Goal: Task Accomplishment & Management: Manage account settings

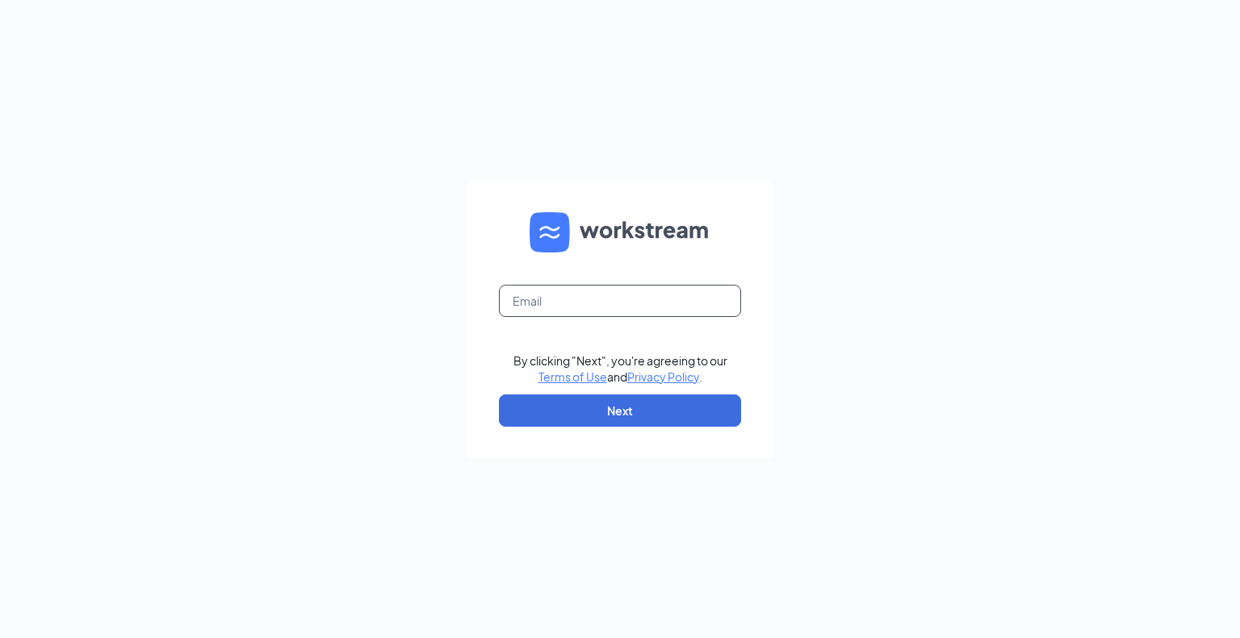
click at [543, 303] on input "text" at bounding box center [620, 301] width 242 height 32
type input "g"
type input "[EMAIL_ADDRESS][DOMAIN_NAME]"
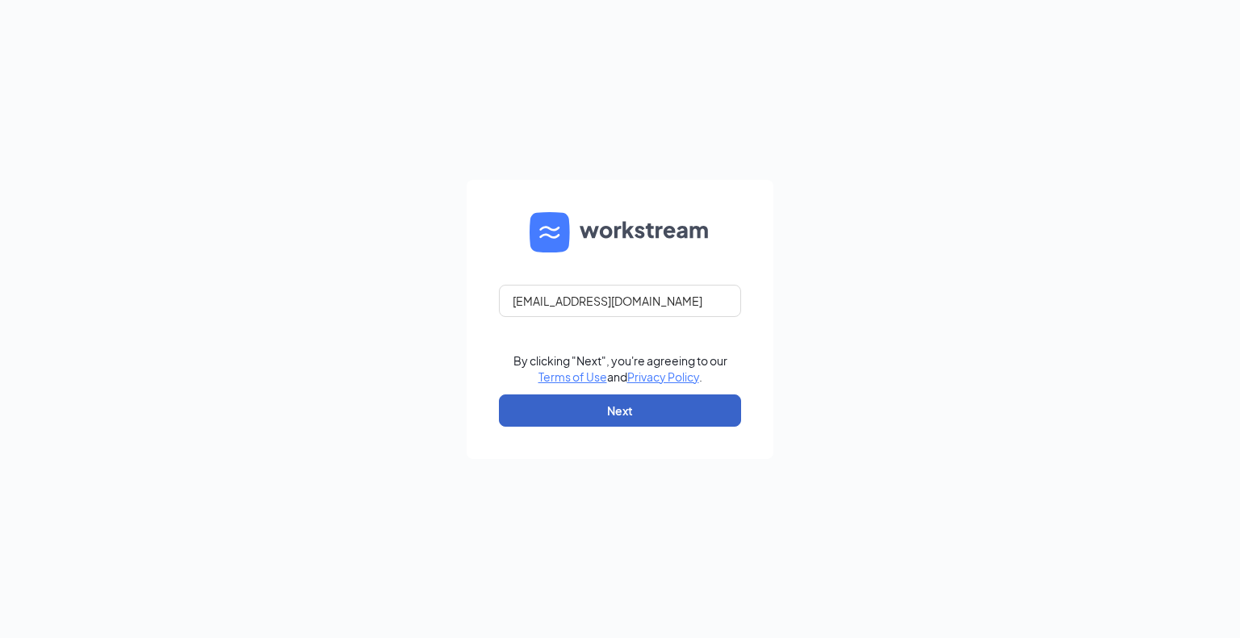
click at [618, 410] on button "Next" at bounding box center [620, 411] width 242 height 32
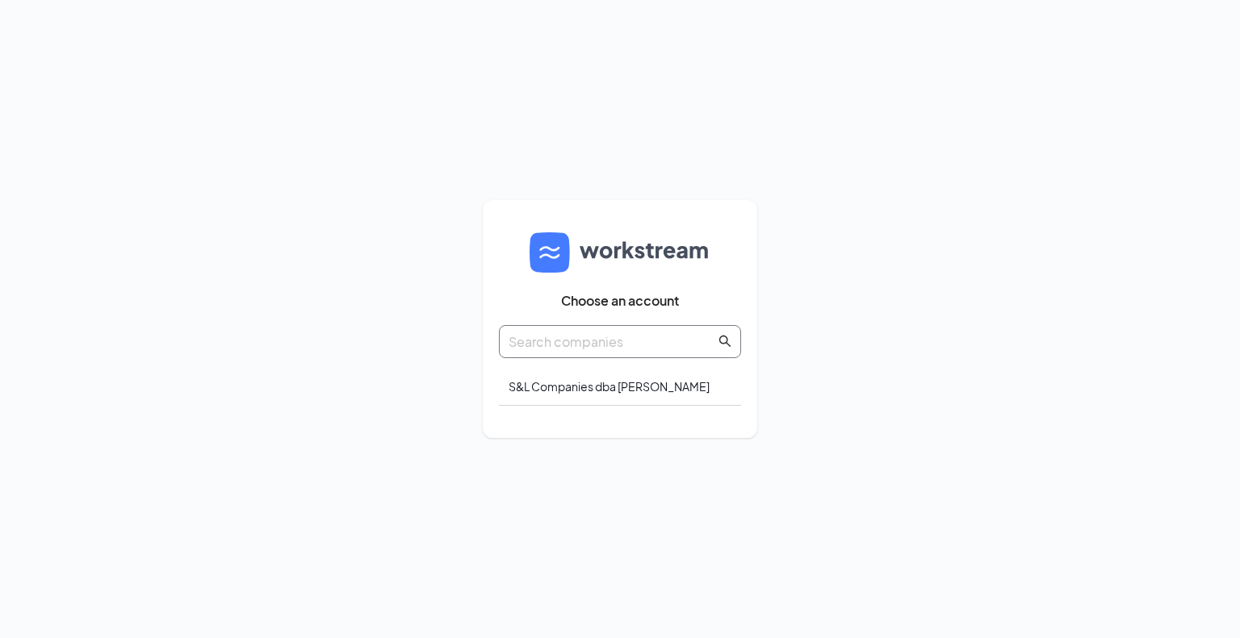
click at [626, 345] on input "text" at bounding box center [611, 342] width 207 height 20
click at [583, 387] on div "S&L Companies dba Culver's" at bounding box center [620, 387] width 242 height 38
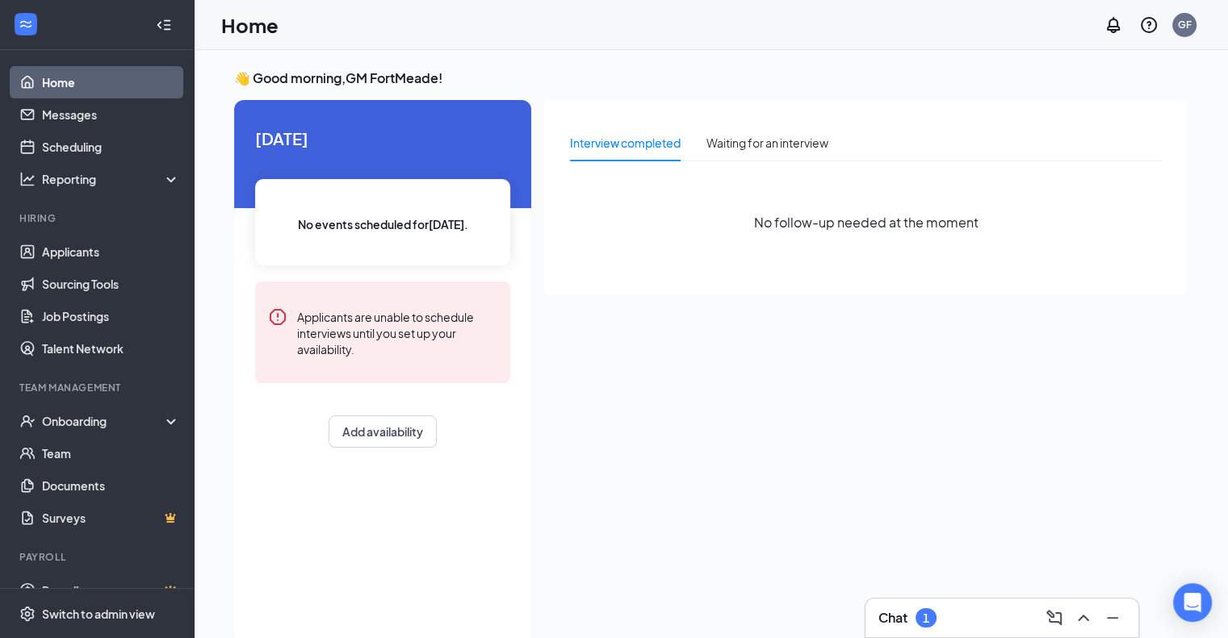
click at [915, 635] on div "Chat 1" at bounding box center [1001, 618] width 273 height 39
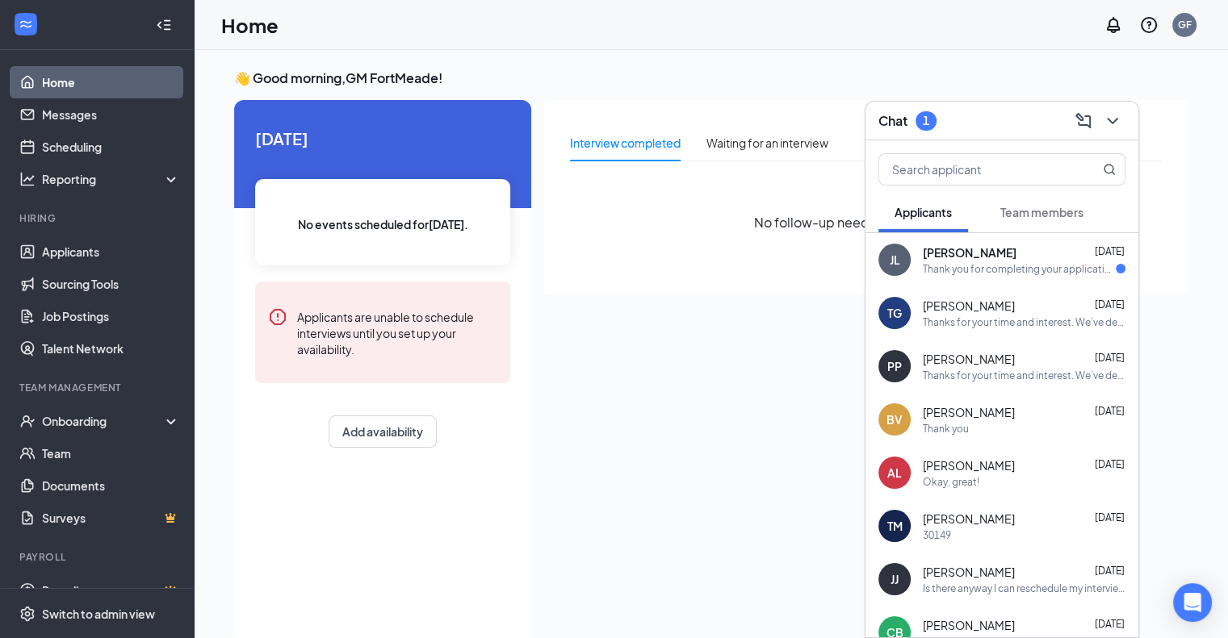
click at [981, 283] on div "[PERSON_NAME] [PERSON_NAME] labrador [DATE] Thank you for completing your appli…" at bounding box center [1001, 259] width 273 height 53
click at [968, 322] on div "Thanks for your time and interest. We’ve decided to move forward with another c…" at bounding box center [1023, 323] width 203 height 14
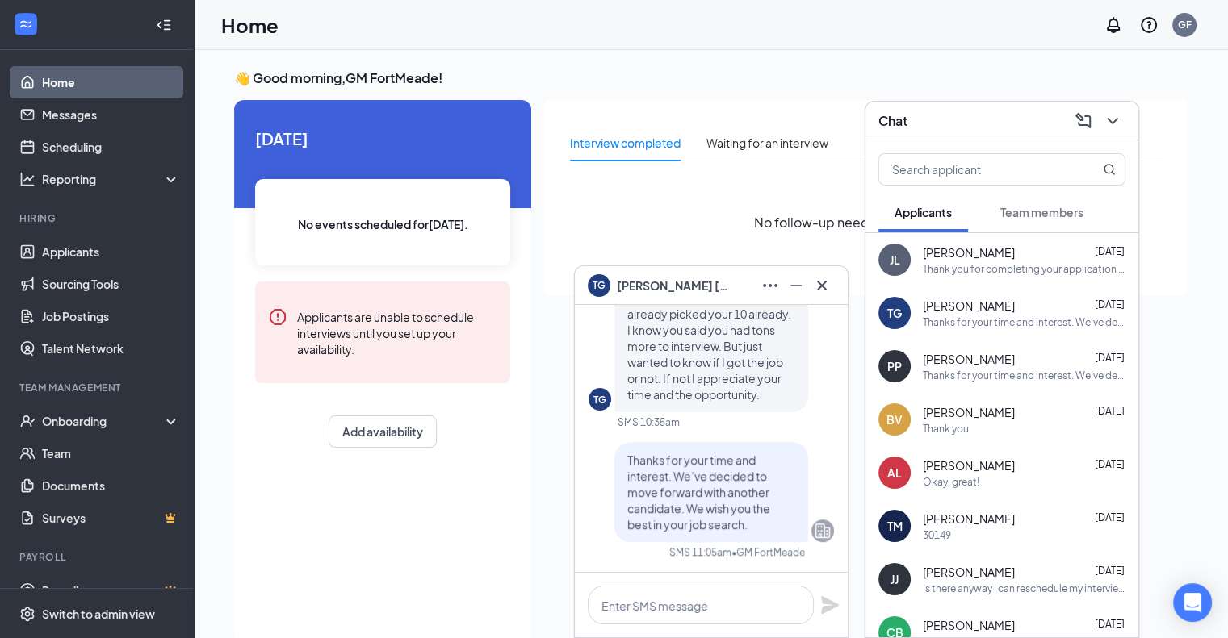
click at [984, 125] on div "Chat" at bounding box center [1001, 120] width 247 height 25
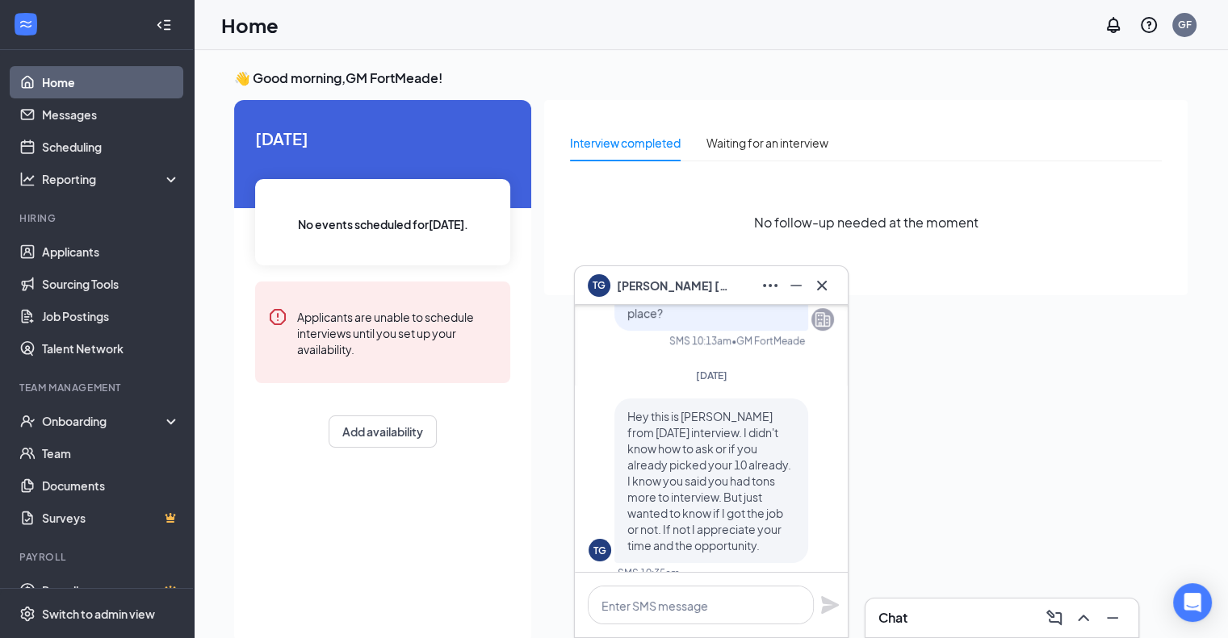
scroll to position [-148, 0]
click at [818, 286] on icon "Cross" at bounding box center [821, 285] width 19 height 19
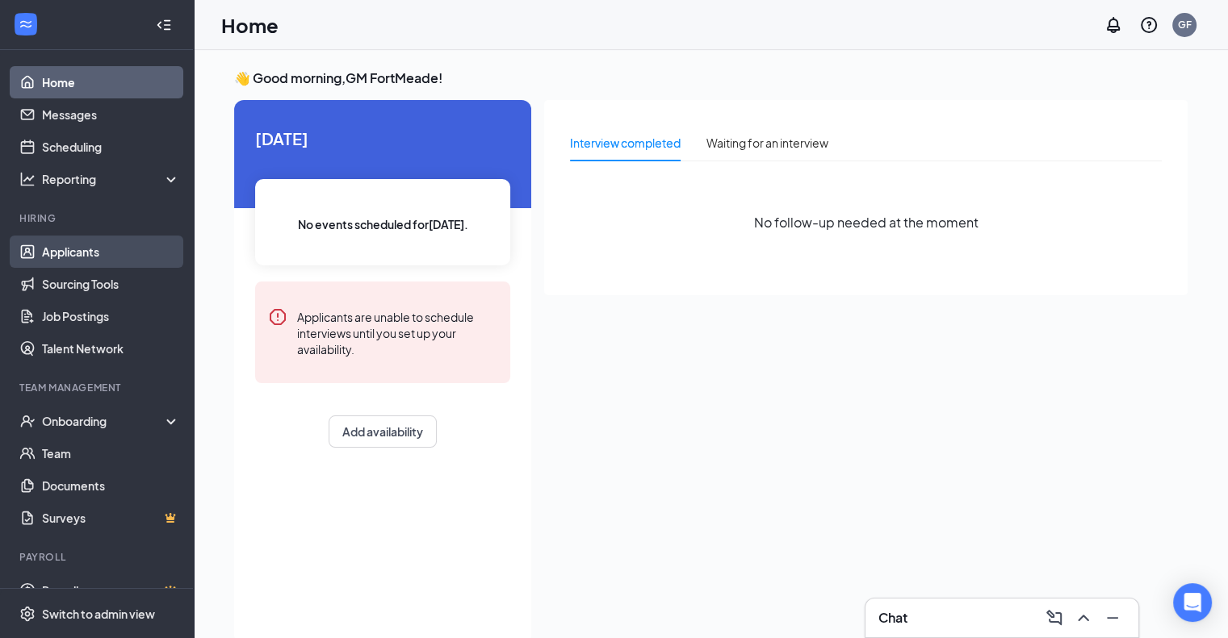
click at [61, 249] on link "Applicants" at bounding box center [111, 252] width 138 height 32
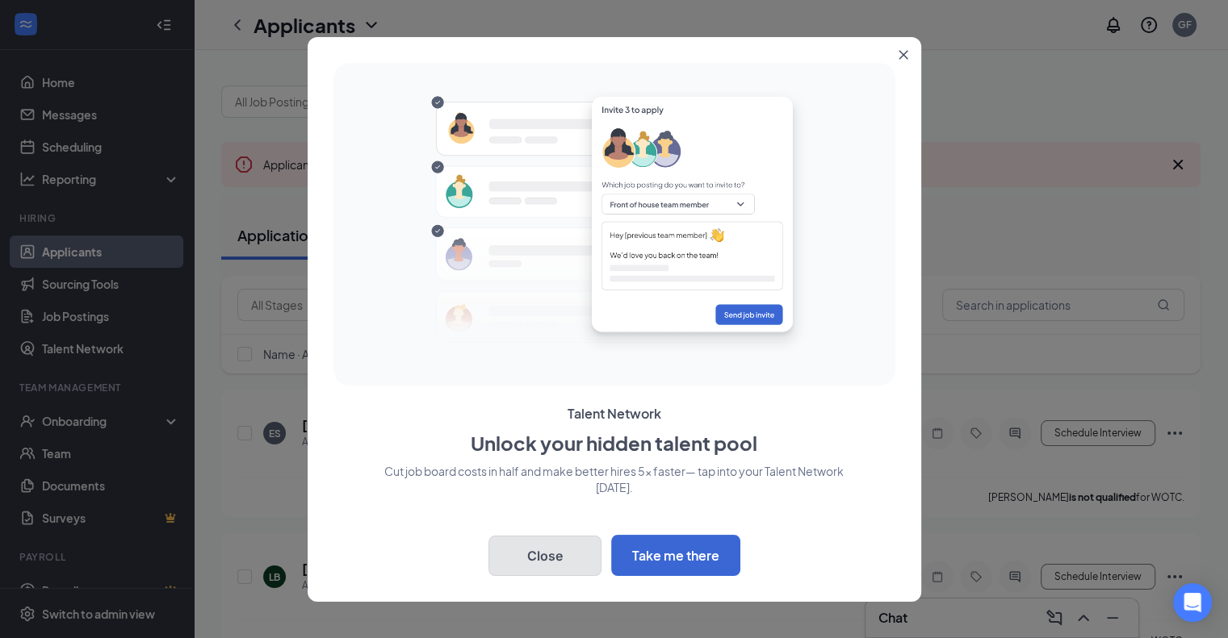
click at [534, 554] on button "Close" at bounding box center [544, 556] width 113 height 40
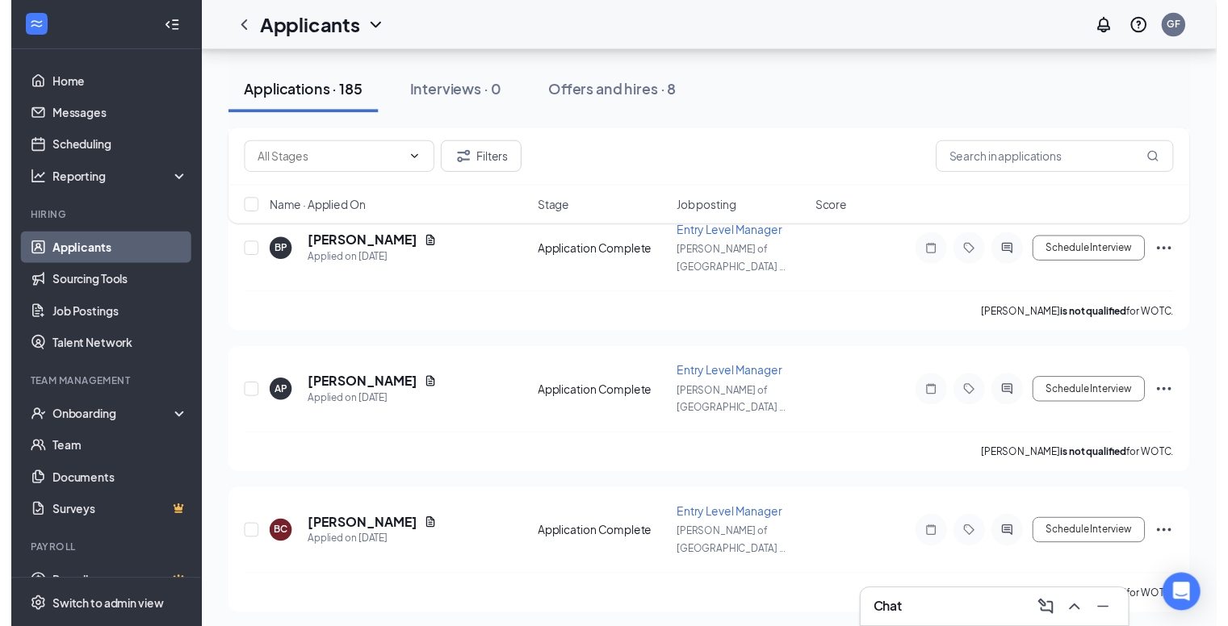
scroll to position [471, 0]
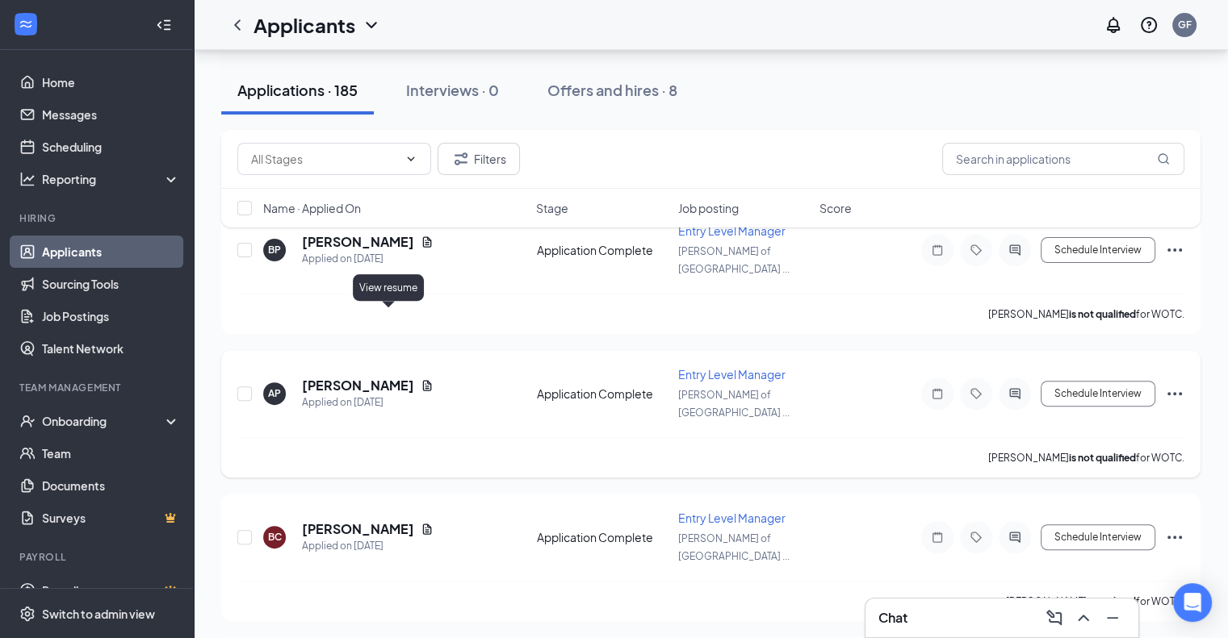
click at [423, 380] on icon "Document" at bounding box center [427, 385] width 9 height 10
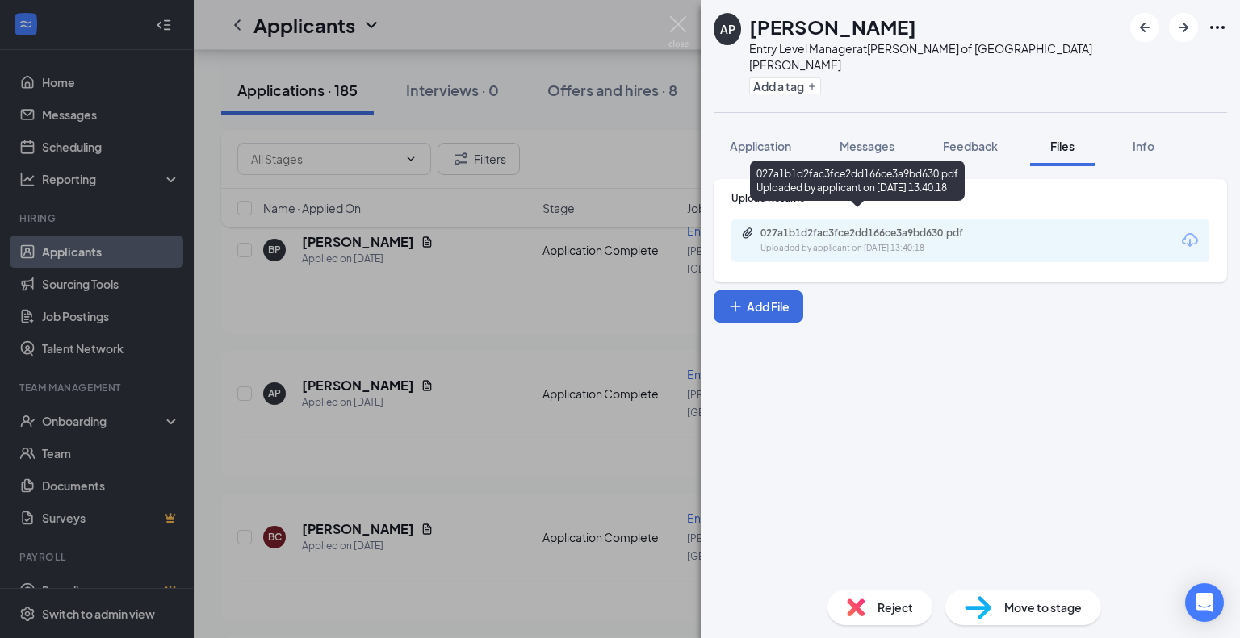
click at [881, 227] on div "027a1b1d2fac3fce2dd166ce3a9bd630.pdf" at bounding box center [873, 233] width 226 height 13
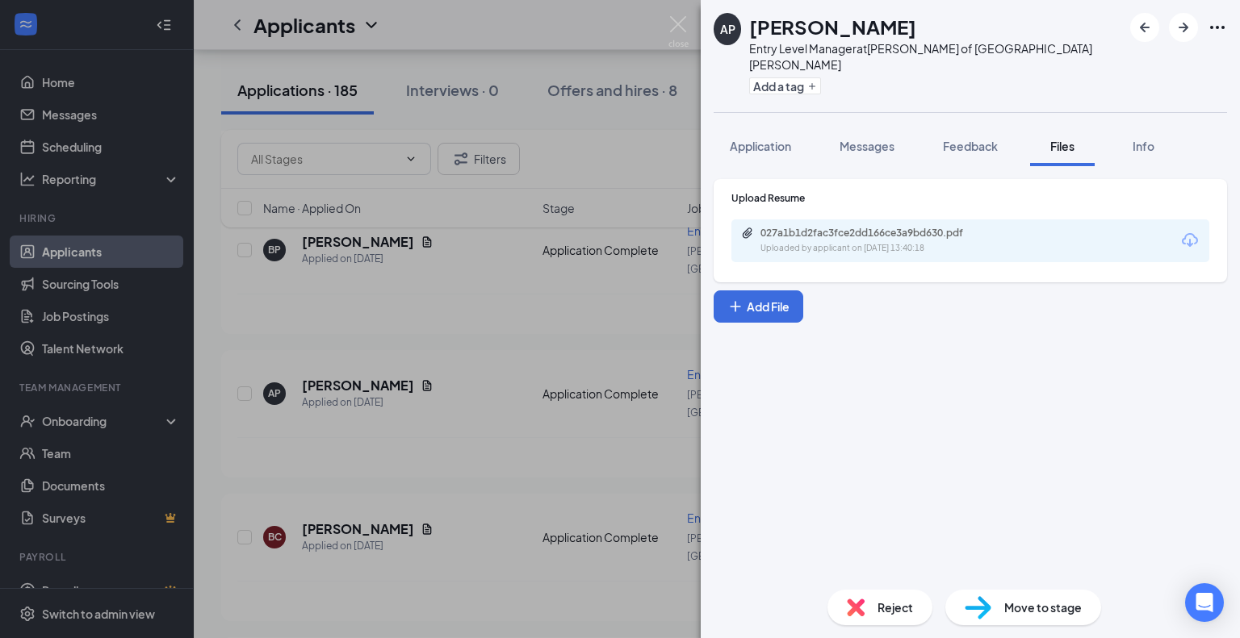
click at [219, 377] on div "AP [PERSON_NAME] Entry Level Manager at [PERSON_NAME] of [GEOGRAPHIC_DATA][PERS…" at bounding box center [620, 319] width 1240 height 638
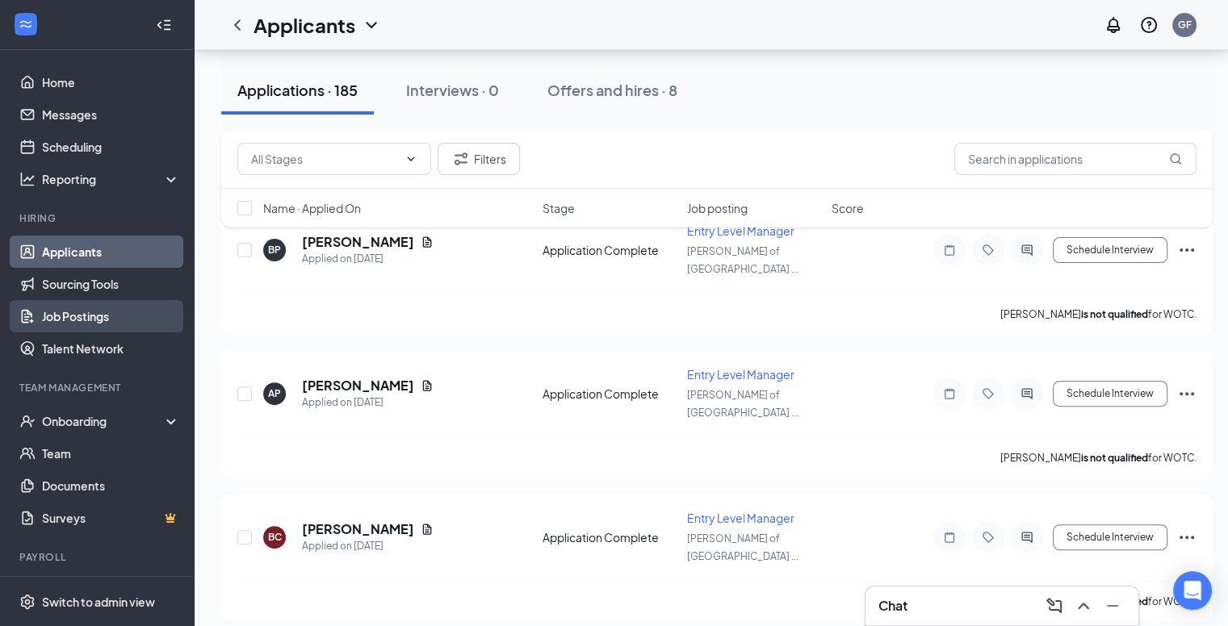
click at [74, 319] on link "Job Postings" at bounding box center [111, 316] width 138 height 32
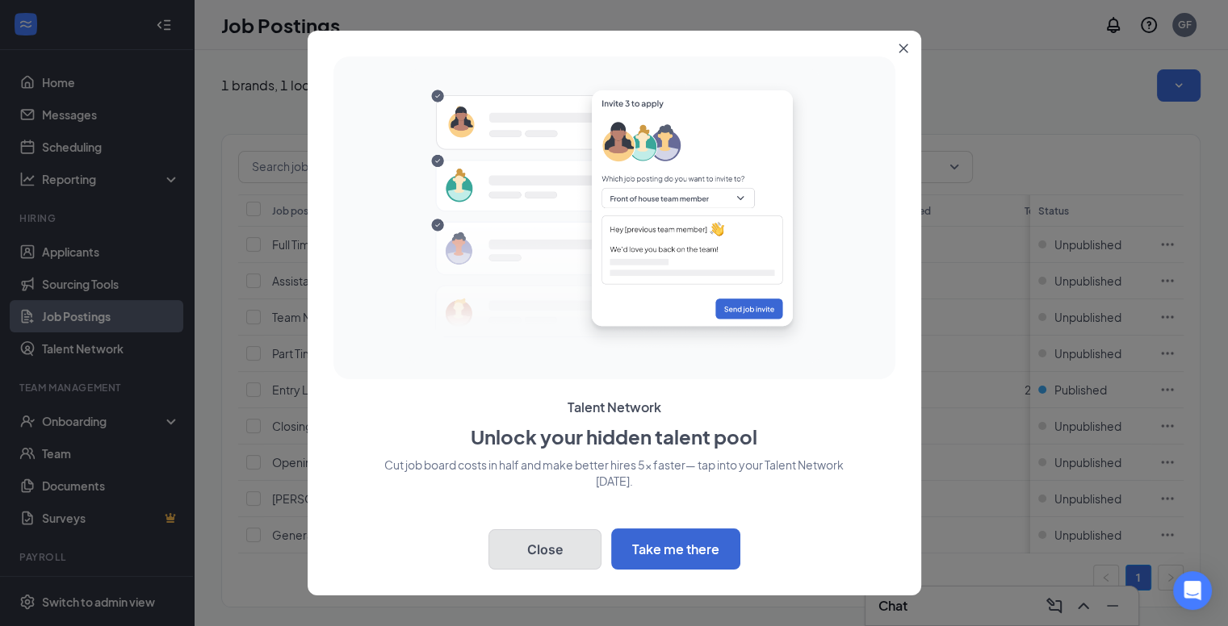
click at [549, 564] on button "Close" at bounding box center [544, 549] width 113 height 40
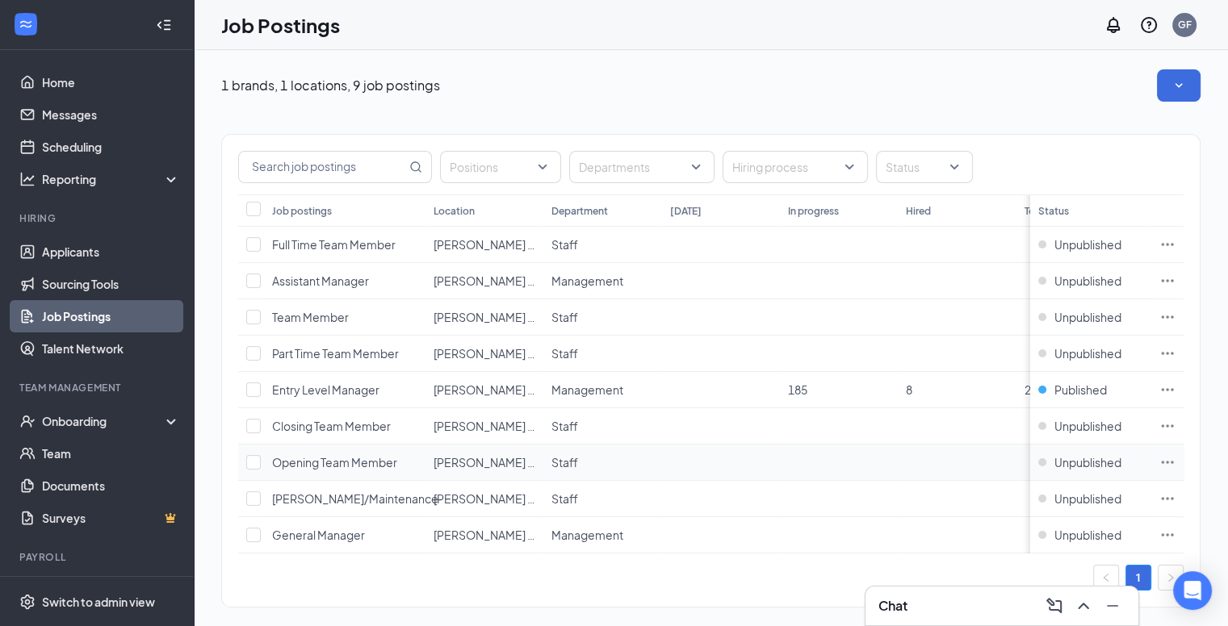
click at [307, 458] on span "Opening Team Member" at bounding box center [334, 462] width 125 height 15
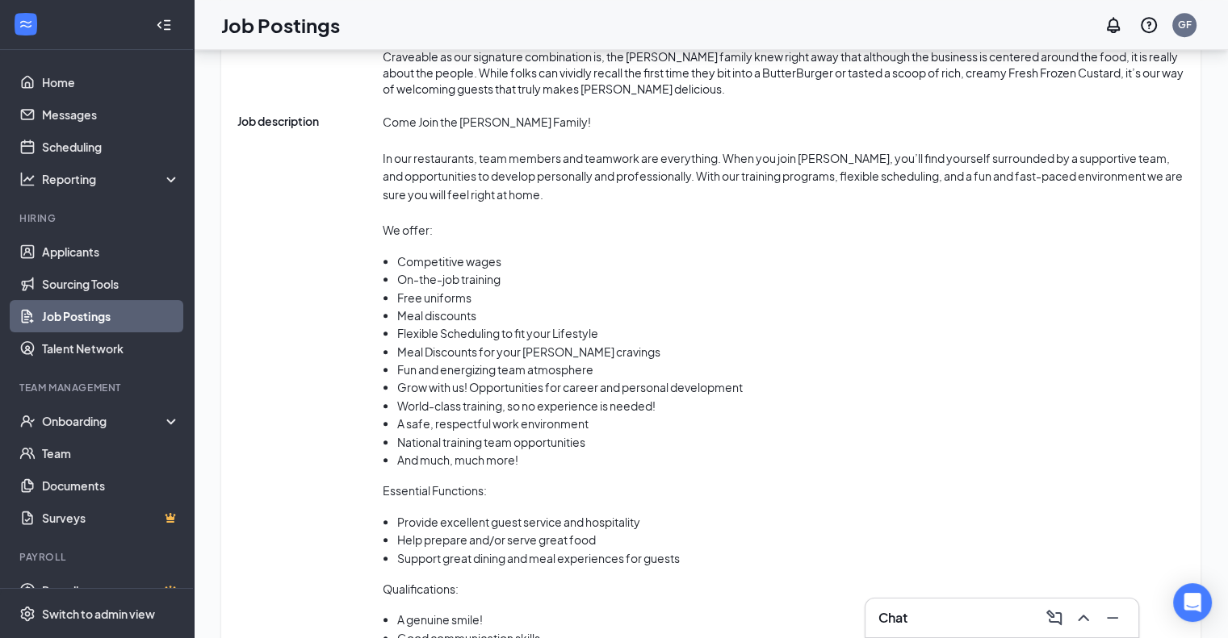
scroll to position [915, 0]
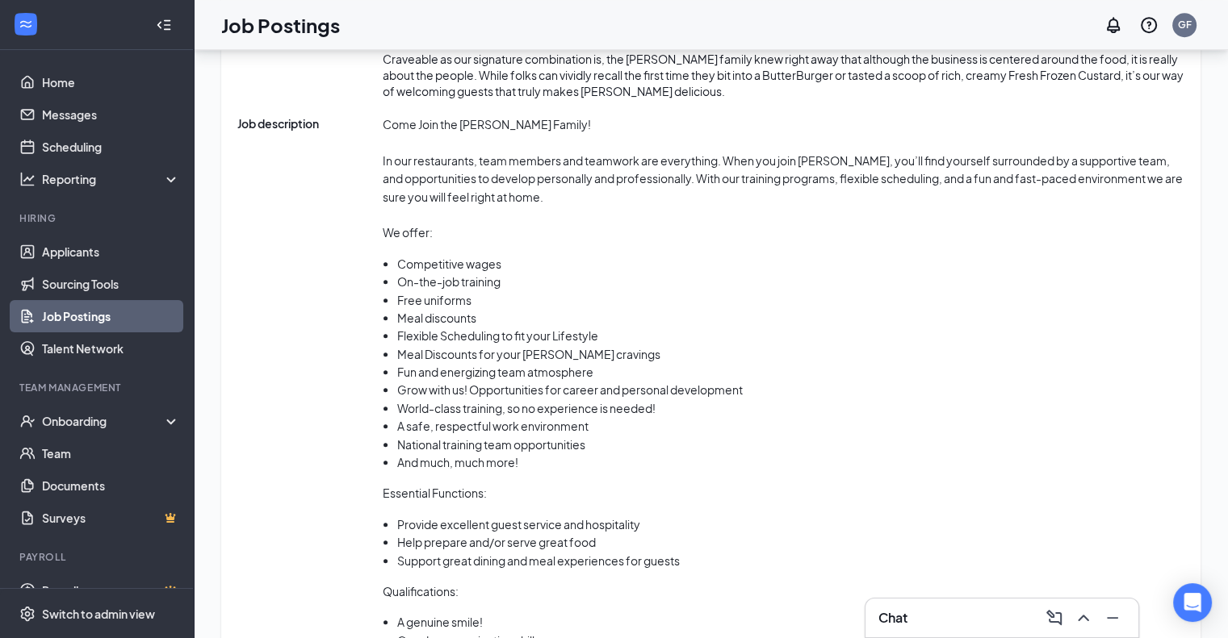
click at [480, 384] on div "Come Join the [PERSON_NAME] Family! In our restaurants, team members and teamwo…" at bounding box center [783, 425] width 801 height 620
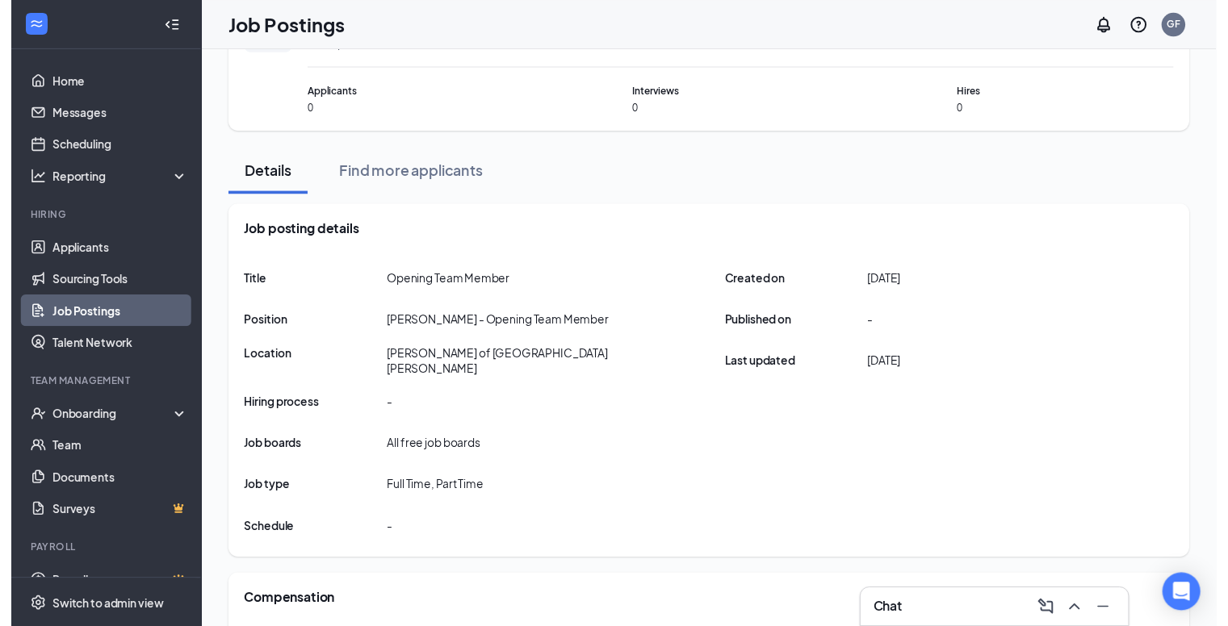
scroll to position [0, 0]
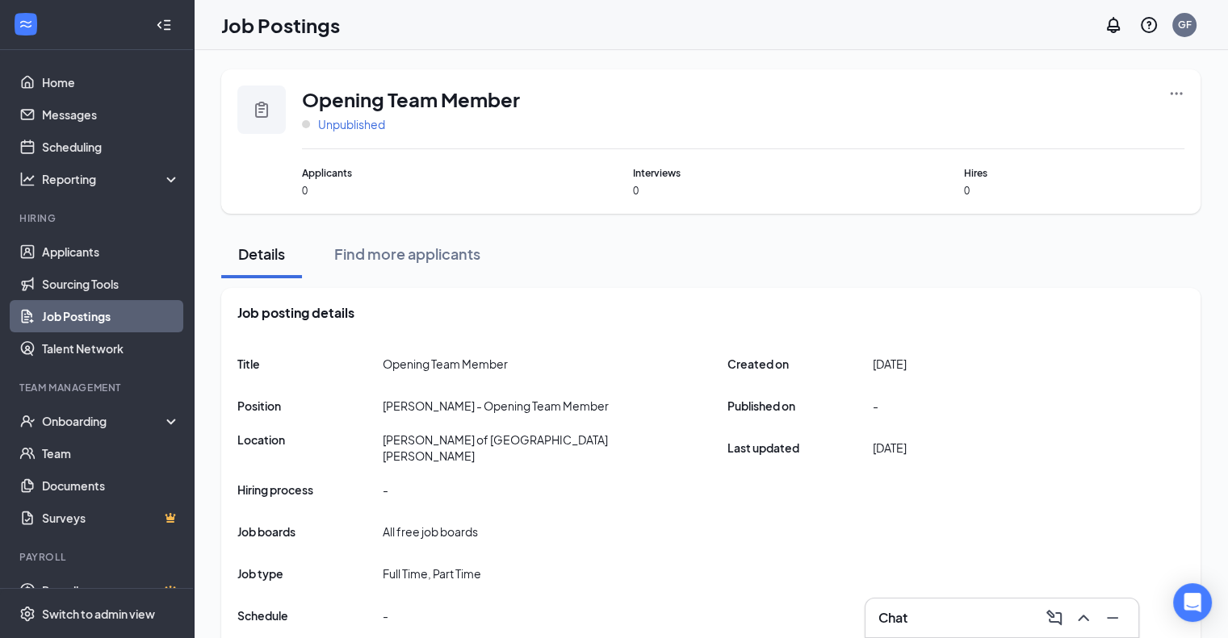
click at [340, 128] on span "Unpublished" at bounding box center [351, 124] width 67 height 16
click at [679, 264] on div "Details Find more applicants" at bounding box center [710, 254] width 979 height 48
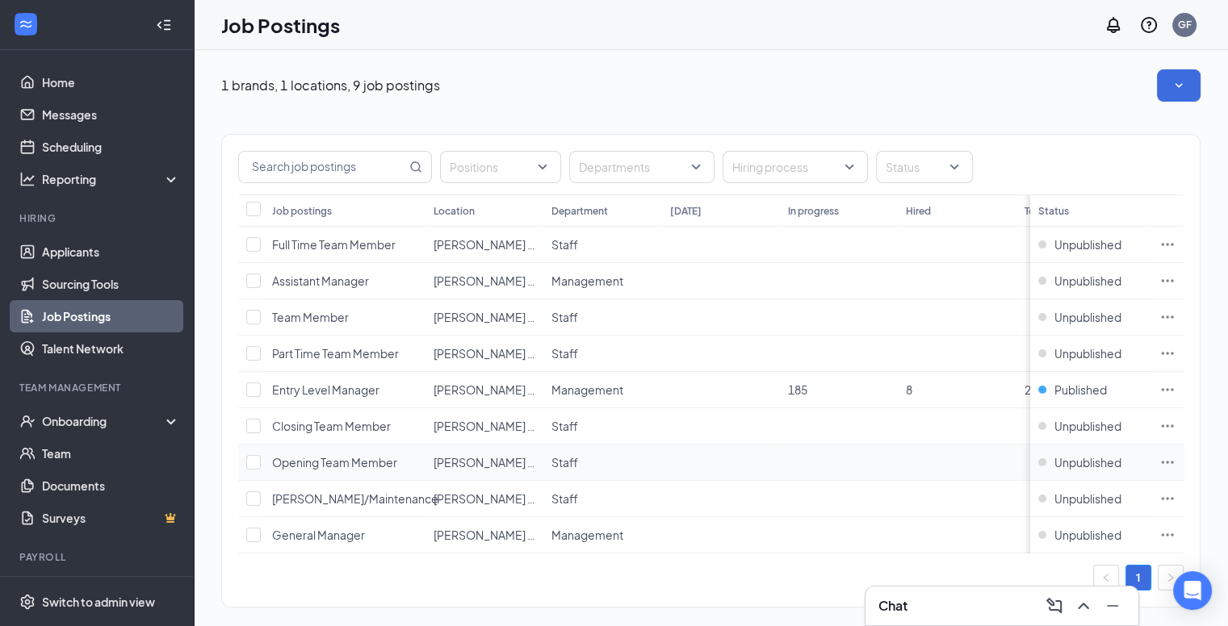
click at [1175, 464] on icon "Ellipses" at bounding box center [1167, 462] width 16 height 16
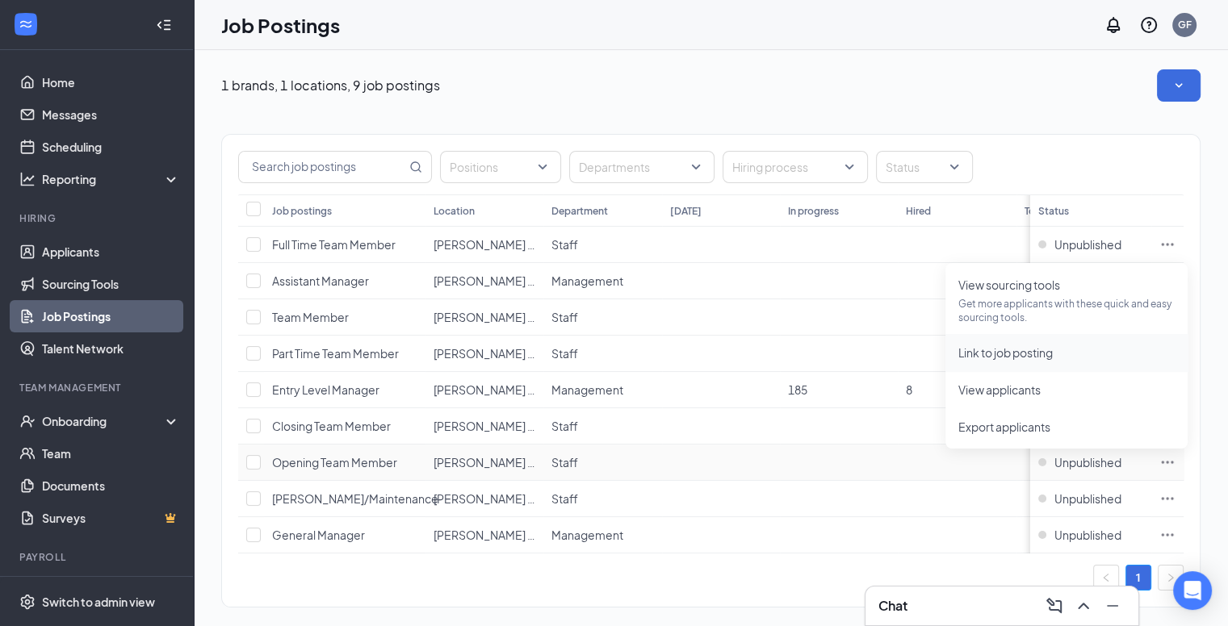
click at [980, 353] on span "Link to job posting" at bounding box center [1005, 352] width 94 height 15
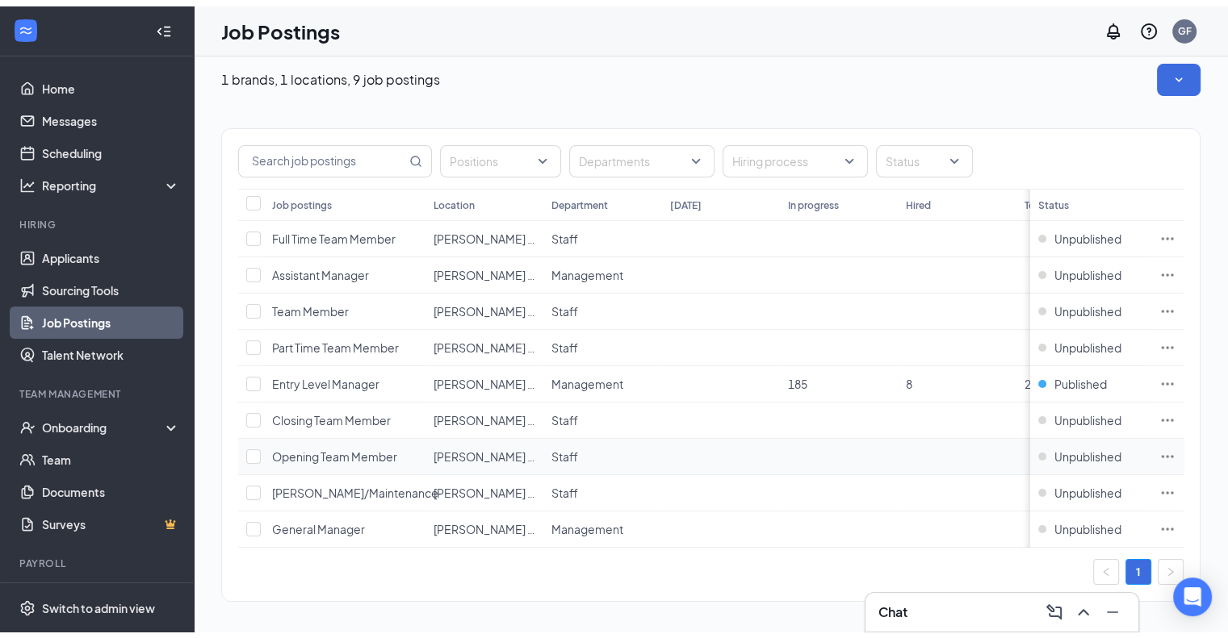
scroll to position [13, 0]
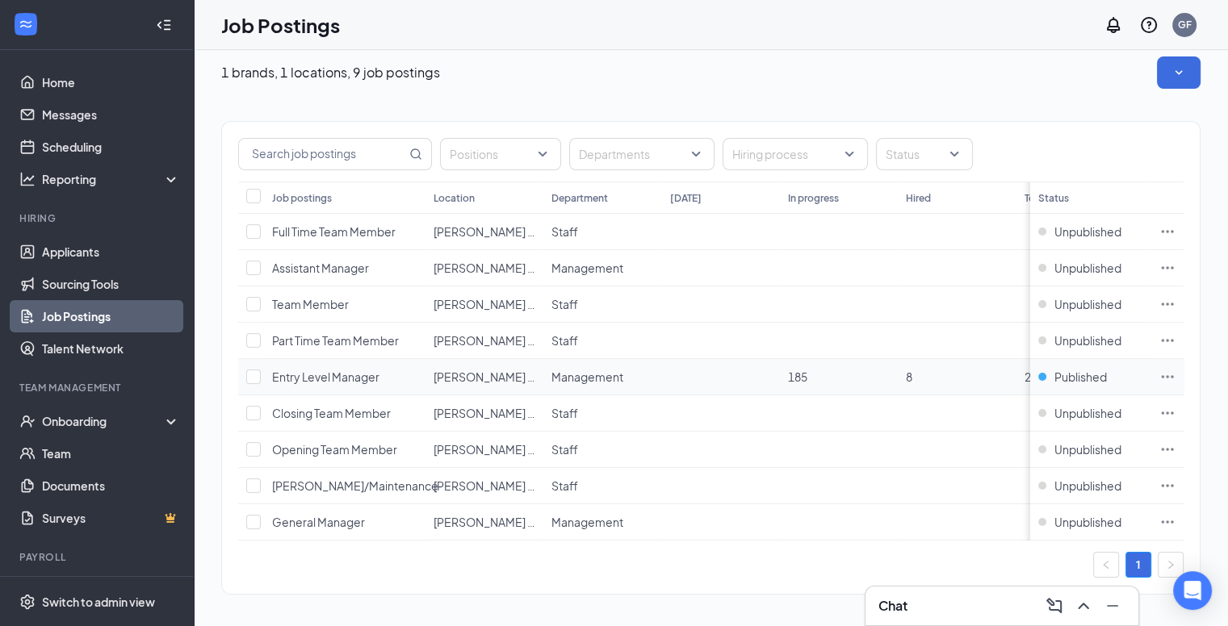
click at [328, 377] on span "Entry Level Manager" at bounding box center [325, 377] width 107 height 15
click at [1173, 377] on icon "Ellipses" at bounding box center [1167, 377] width 16 height 16
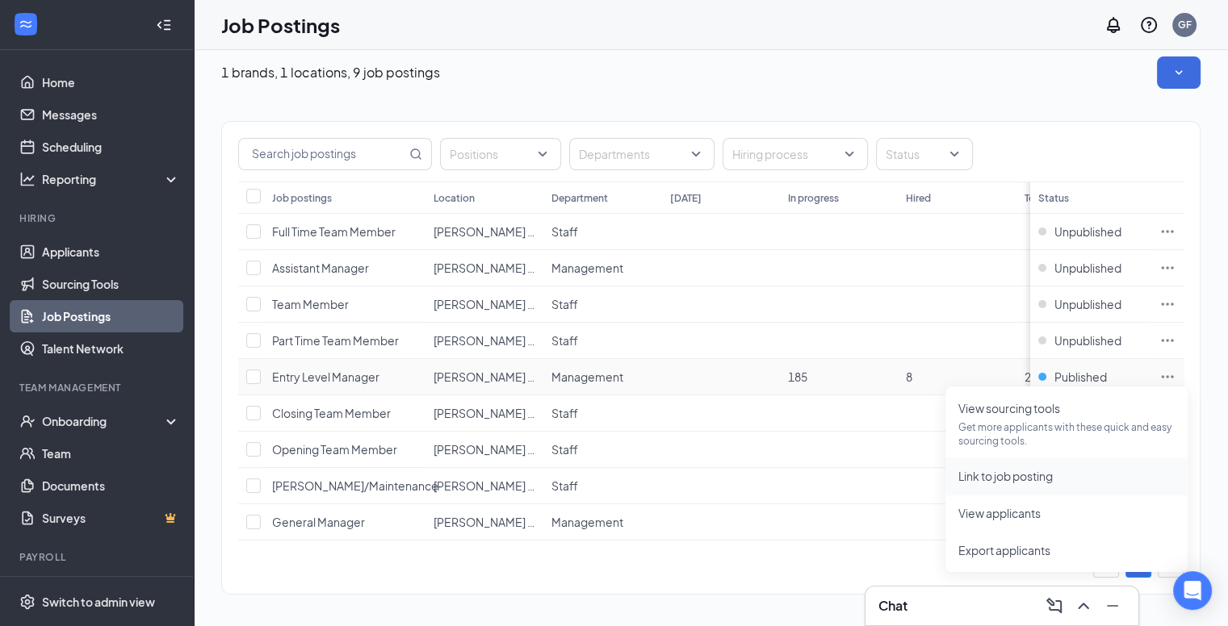
click at [978, 477] on span "Link to job posting" at bounding box center [1005, 476] width 94 height 15
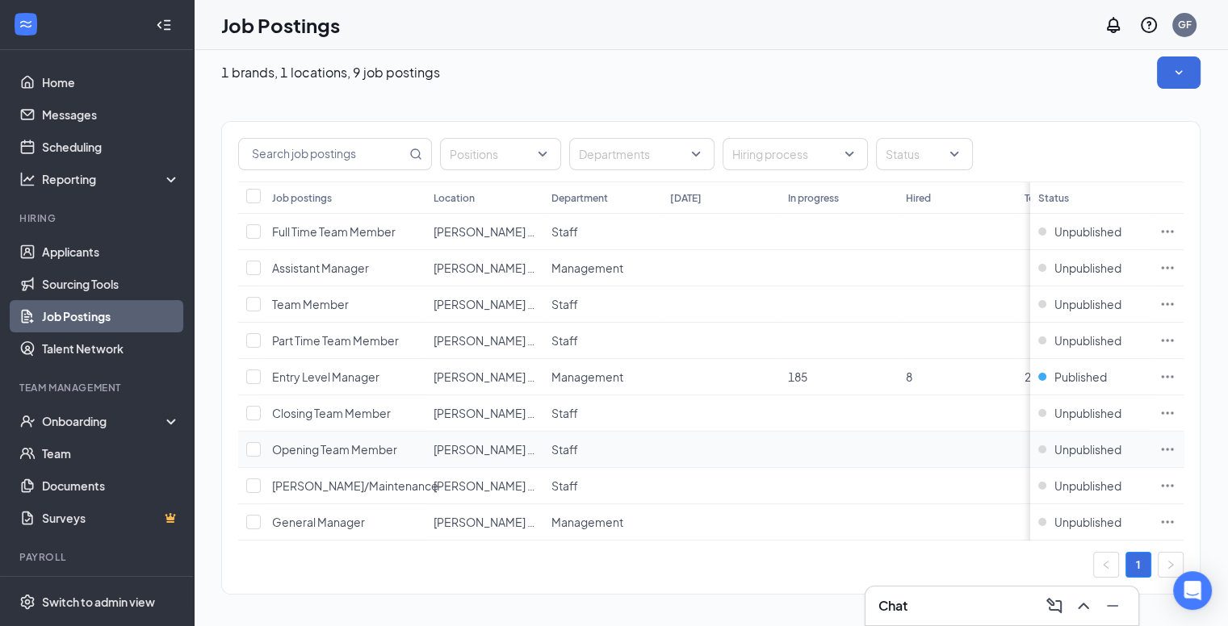
click at [1175, 445] on icon "Ellipses" at bounding box center [1167, 449] width 16 height 16
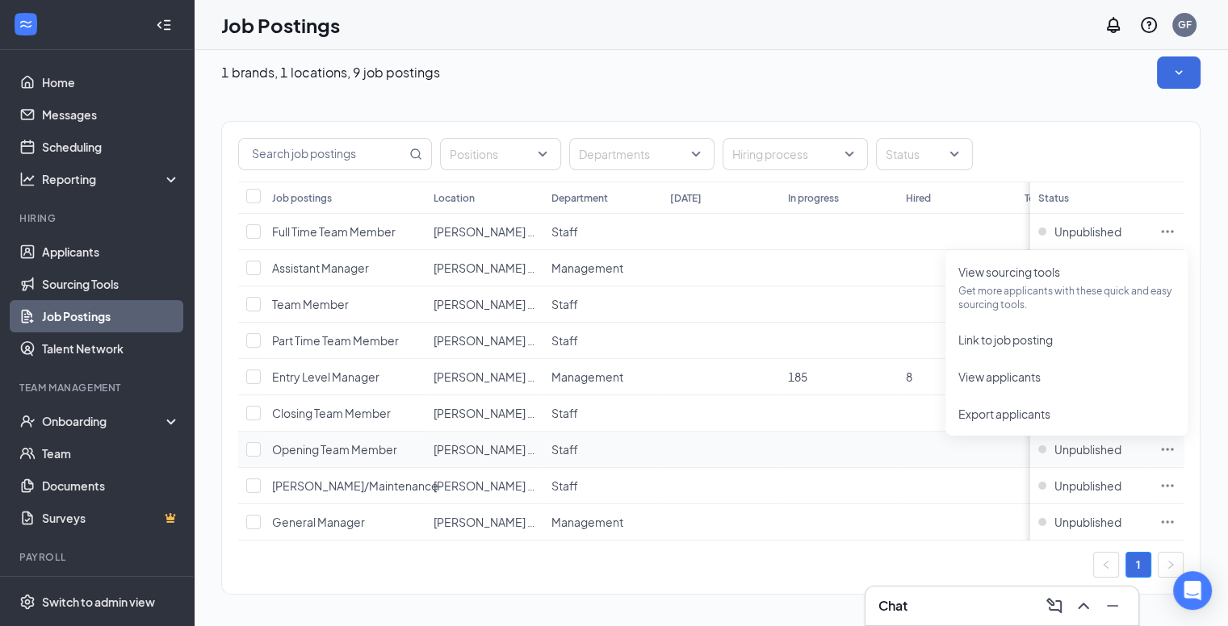
click at [329, 442] on span "Opening Team Member" at bounding box center [334, 449] width 125 height 15
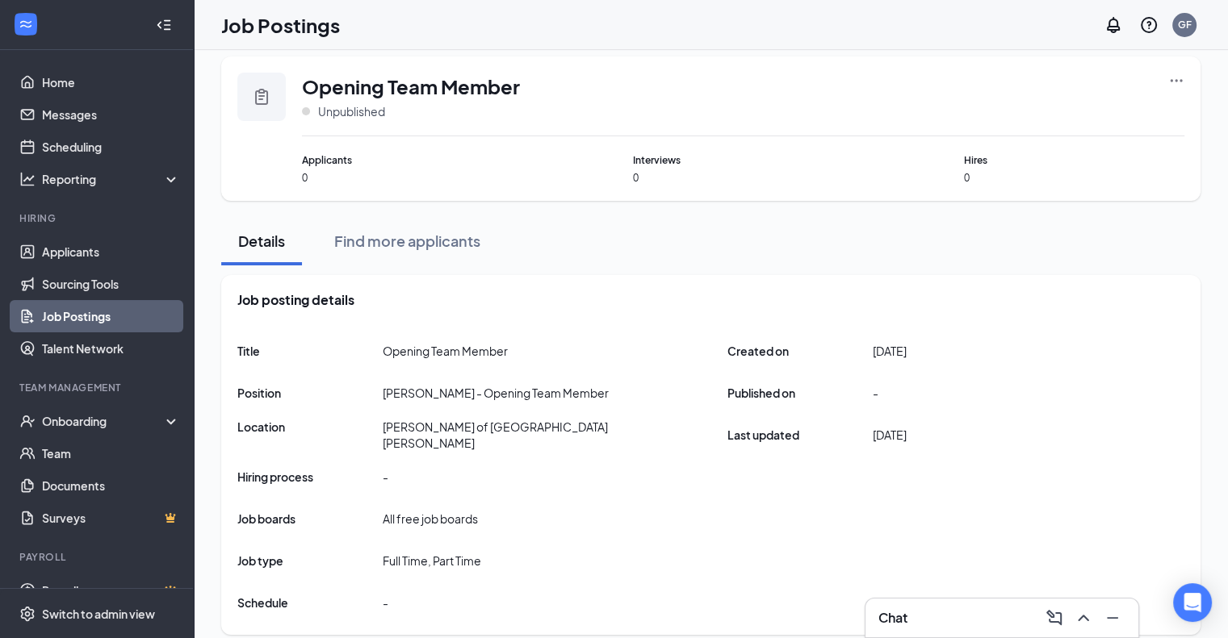
click at [1178, 86] on icon "Ellipses" at bounding box center [1176, 81] width 16 height 16
click at [629, 138] on div "Opening Team Member Unpublished Applicants 0 Interviews 0 Hires 0" at bounding box center [743, 129] width 882 height 112
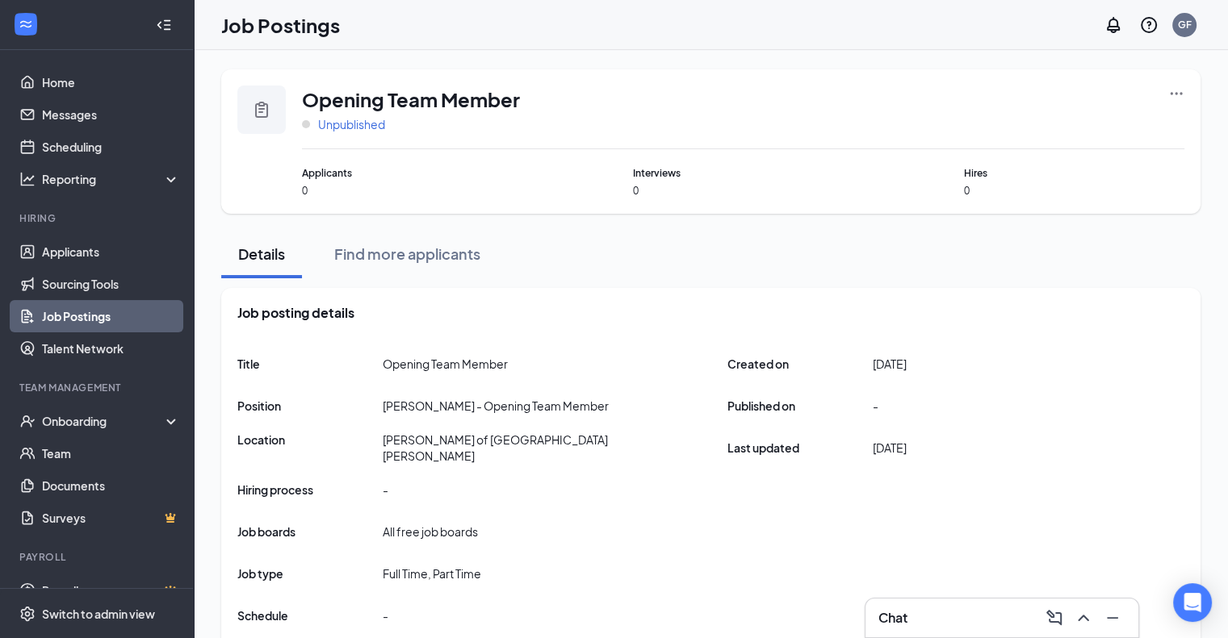
click at [347, 121] on span "Unpublished" at bounding box center [351, 124] width 67 height 16
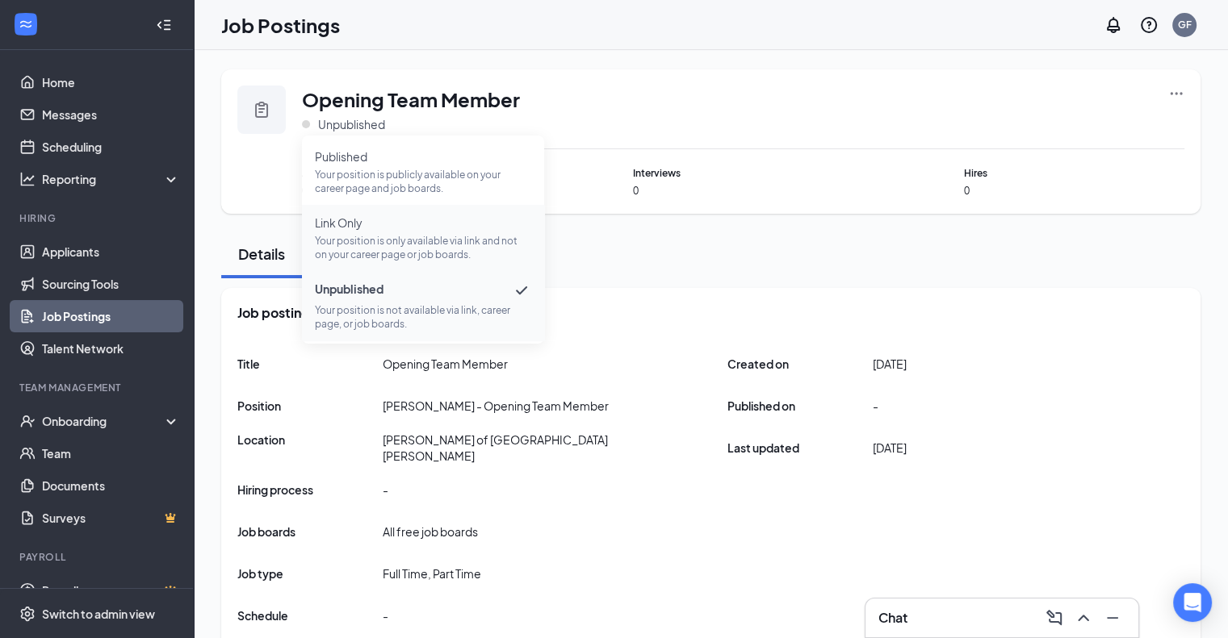
click at [359, 244] on p "Your position is only available via link and not on your career page or job boa…" at bounding box center [423, 247] width 216 height 27
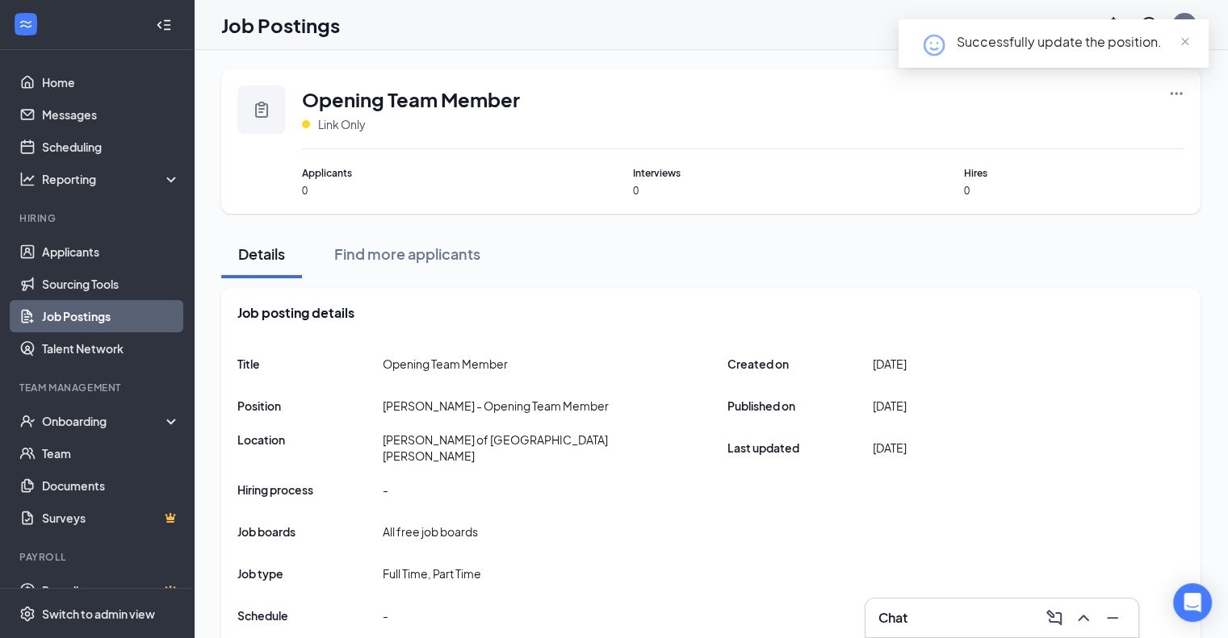
click at [1174, 94] on icon "Ellipses" at bounding box center [1176, 94] width 16 height 16
click at [989, 202] on span "Link to job posting" at bounding box center [1062, 195] width 216 height 18
click at [356, 121] on span "Link Only" at bounding box center [342, 124] width 48 height 16
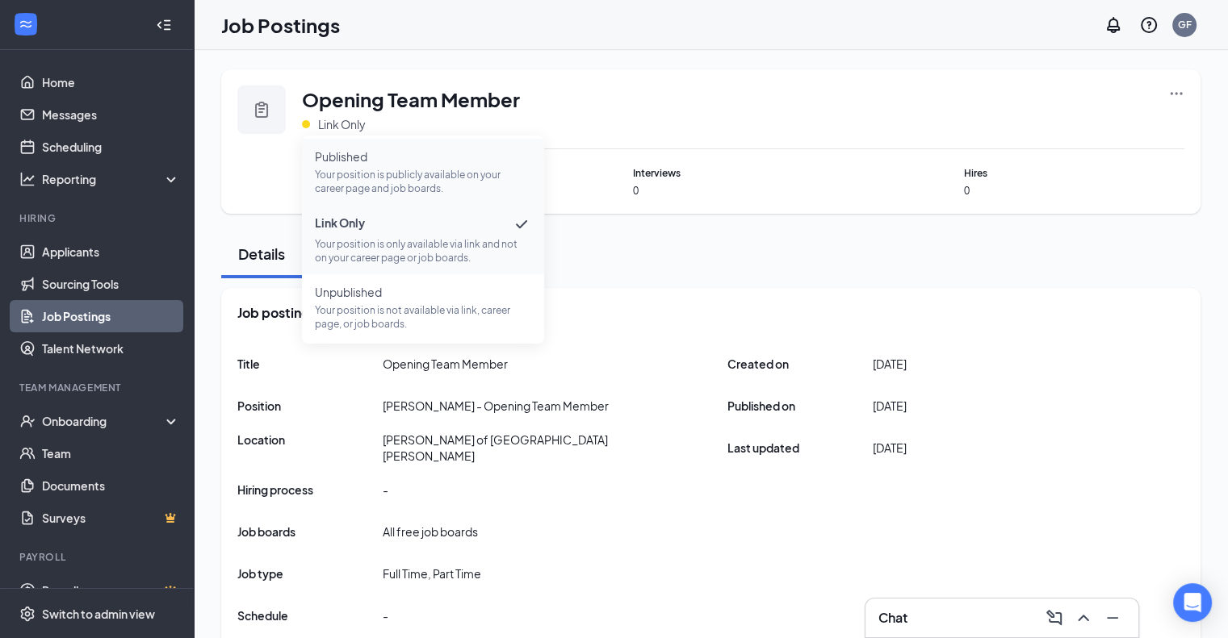
click at [362, 170] on p "Your position is publicly available on your career page and job boards." at bounding box center [423, 181] width 216 height 27
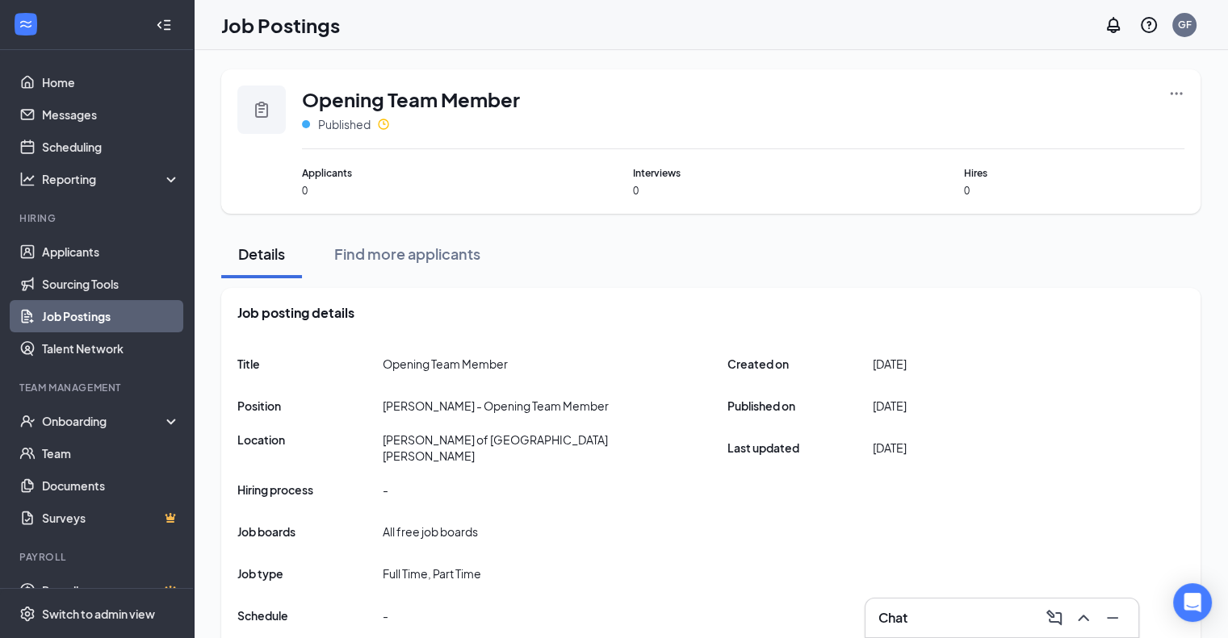
click at [152, 38] on div at bounding box center [164, 25] width 32 height 32
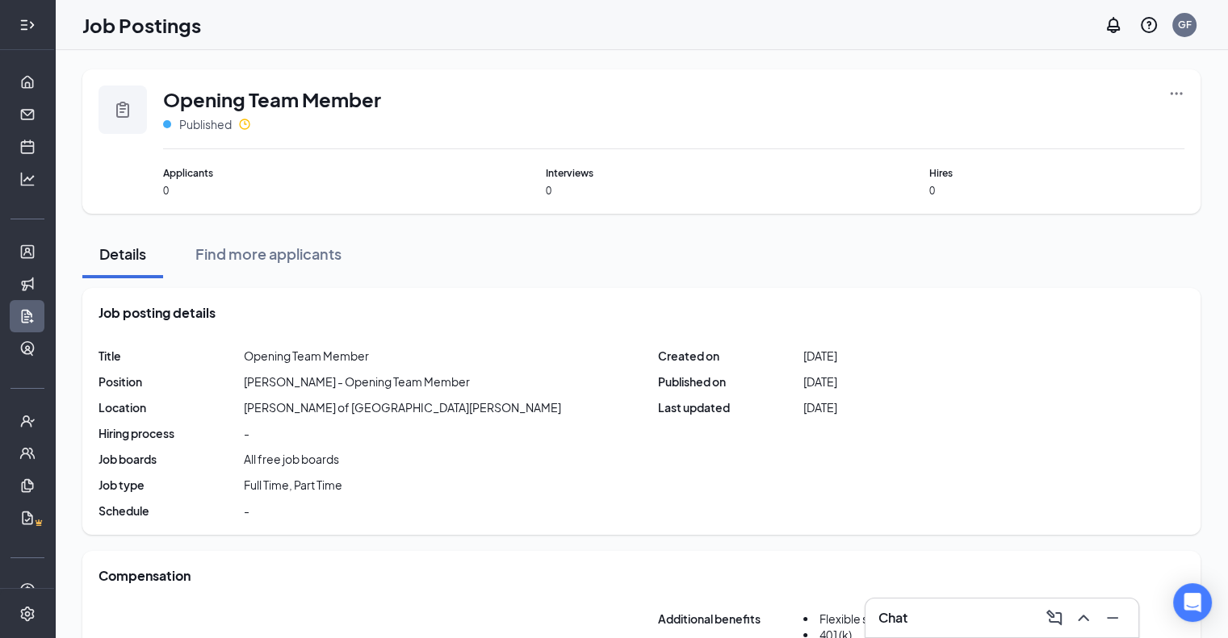
click at [12, 31] on div at bounding box center [27, 25] width 32 height 32
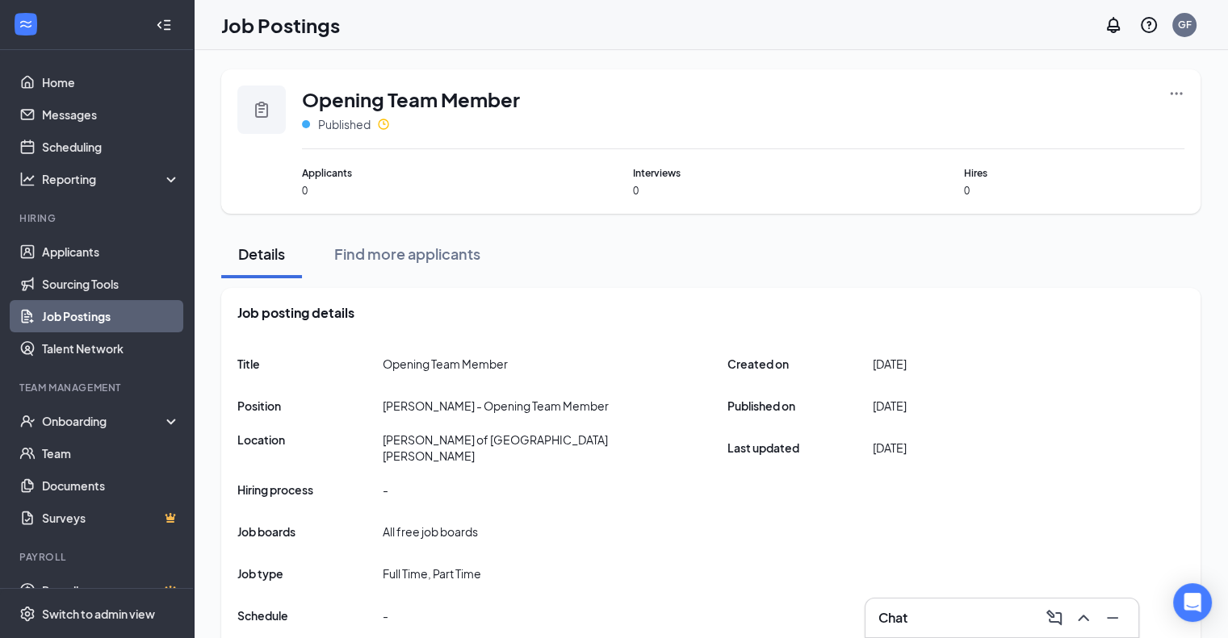
click at [72, 323] on link "Job Postings" at bounding box center [111, 316] width 138 height 32
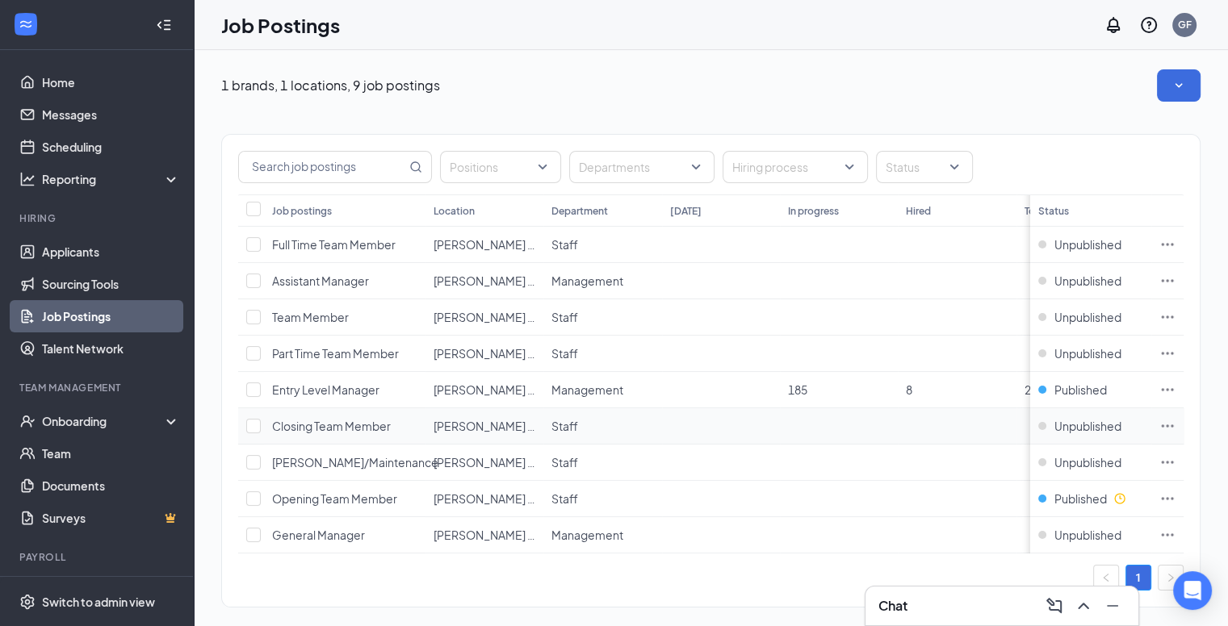
click at [304, 424] on span "Closing Team Member" at bounding box center [331, 426] width 119 height 15
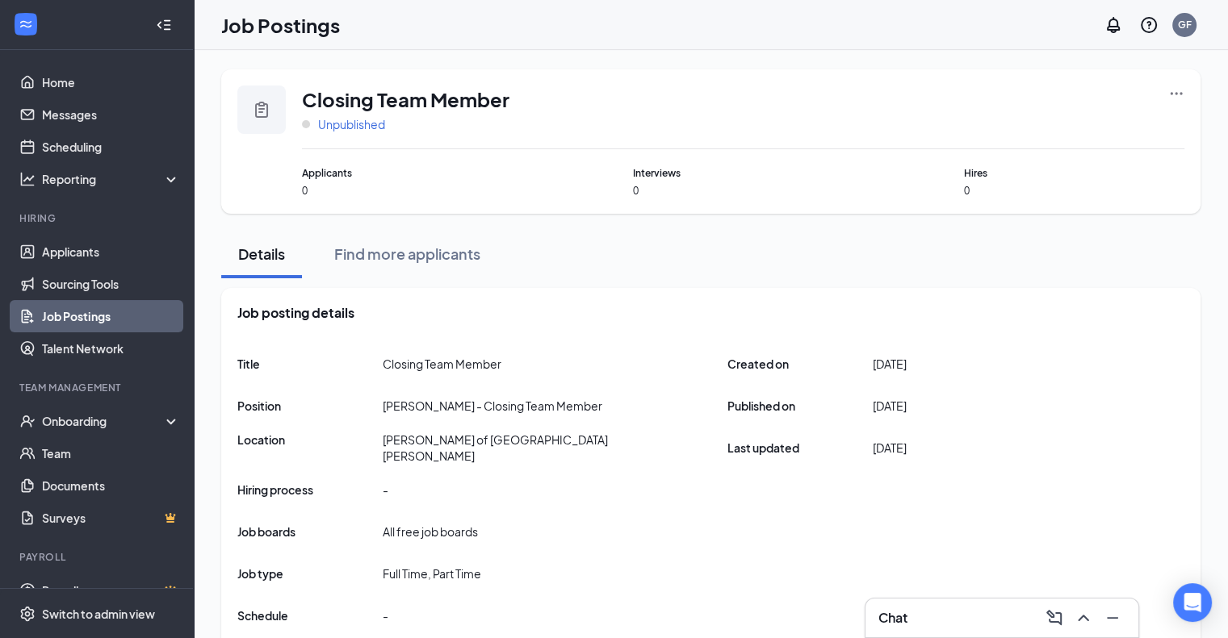
click at [354, 120] on span "Unpublished" at bounding box center [351, 124] width 67 height 16
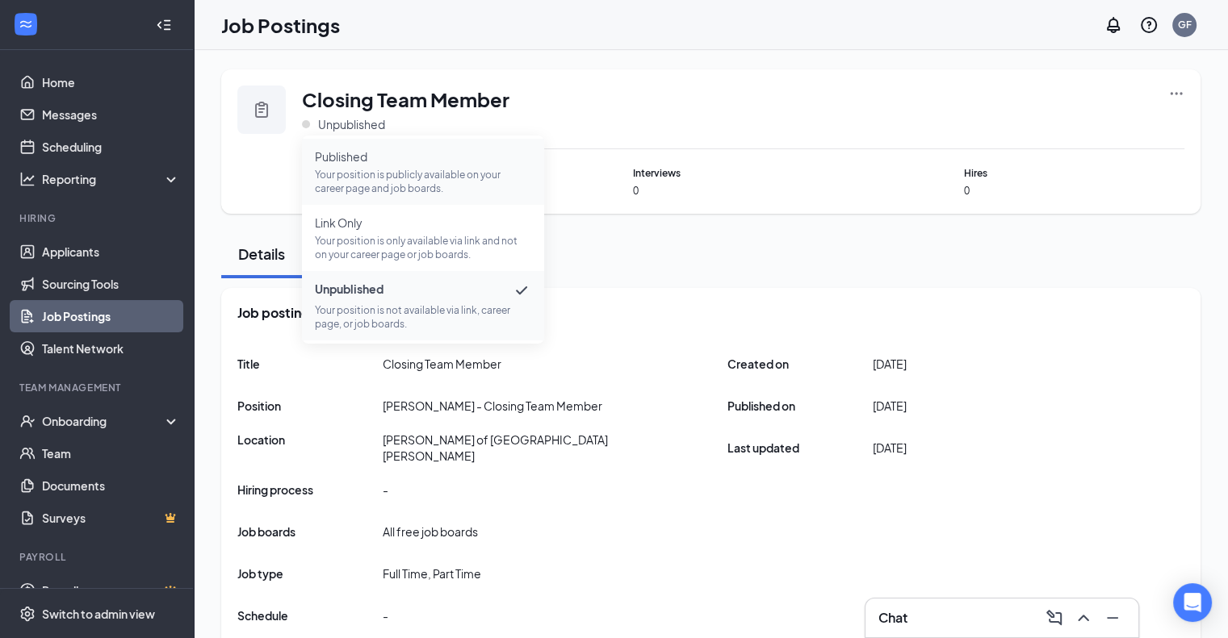
click at [363, 171] on p "Your position is publicly available on your career page and job boards." at bounding box center [423, 181] width 216 height 27
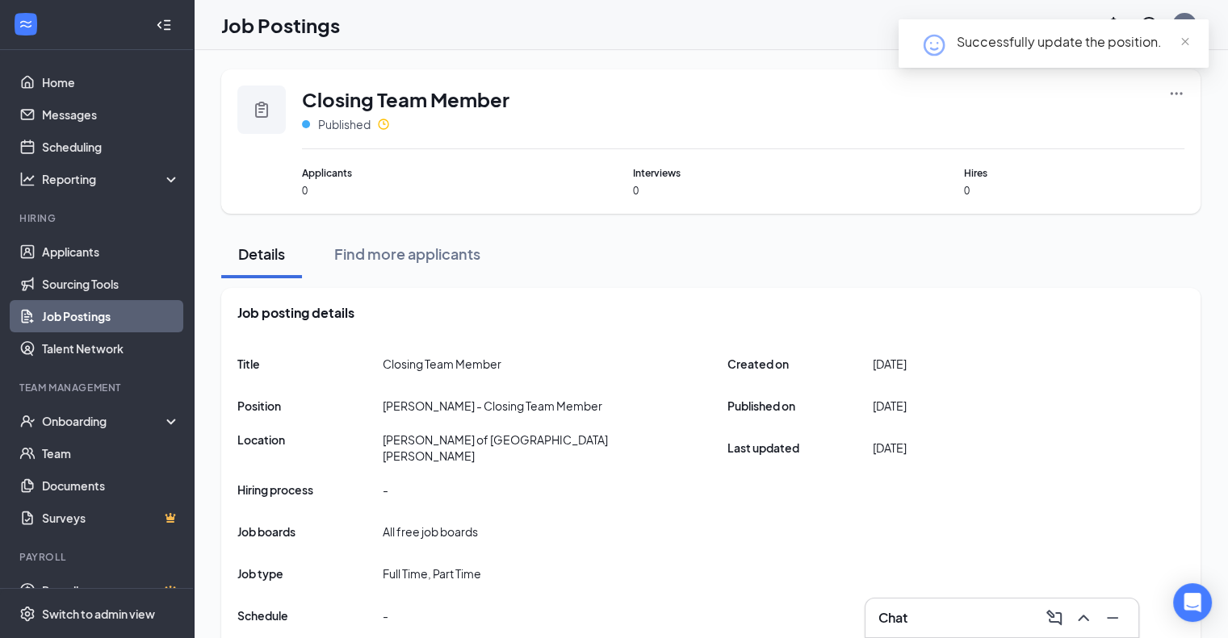
click at [73, 310] on link "Job Postings" at bounding box center [111, 316] width 138 height 32
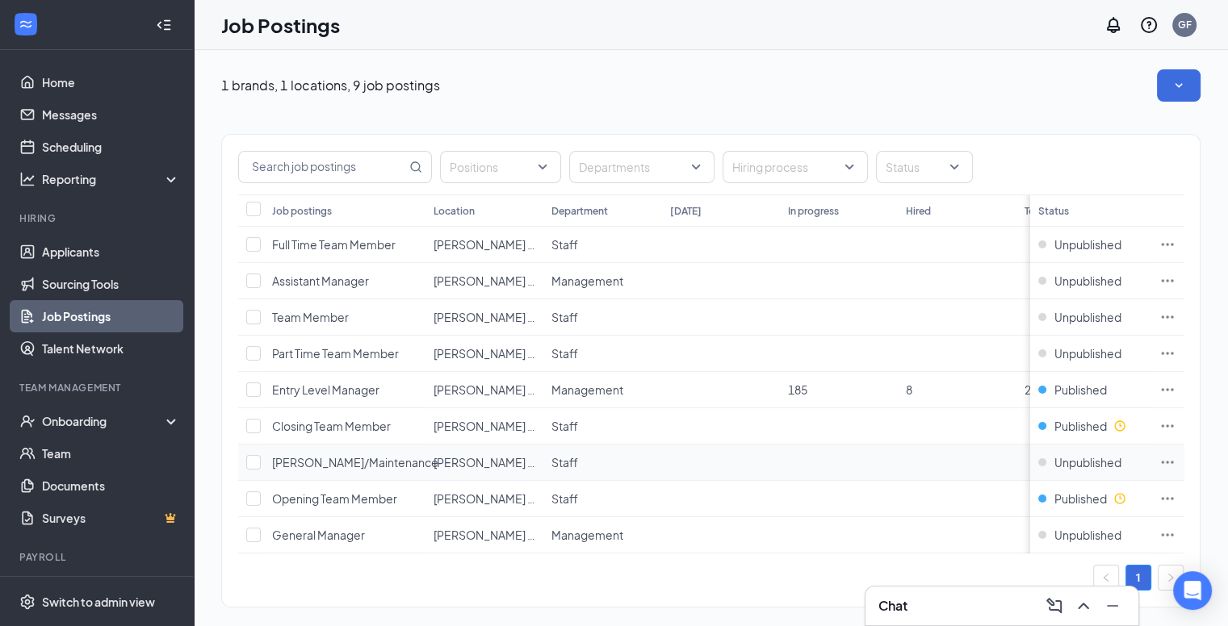
click at [334, 461] on span "[PERSON_NAME]/Maintenance" at bounding box center [355, 462] width 166 height 15
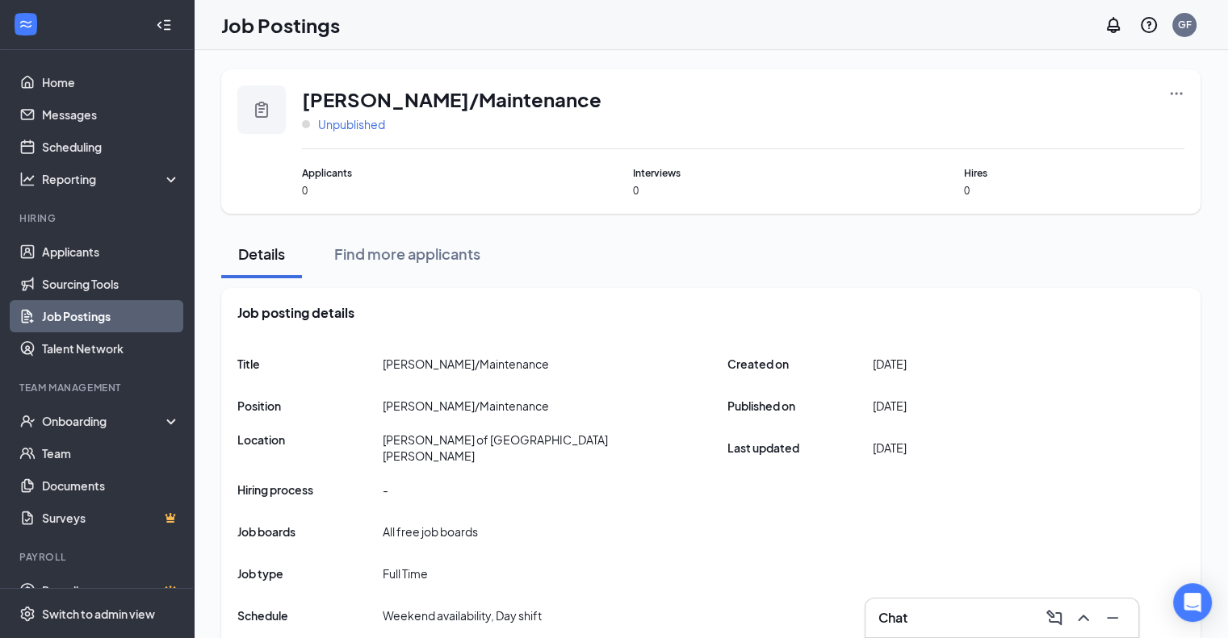
click at [356, 125] on span "Unpublished" at bounding box center [351, 124] width 67 height 16
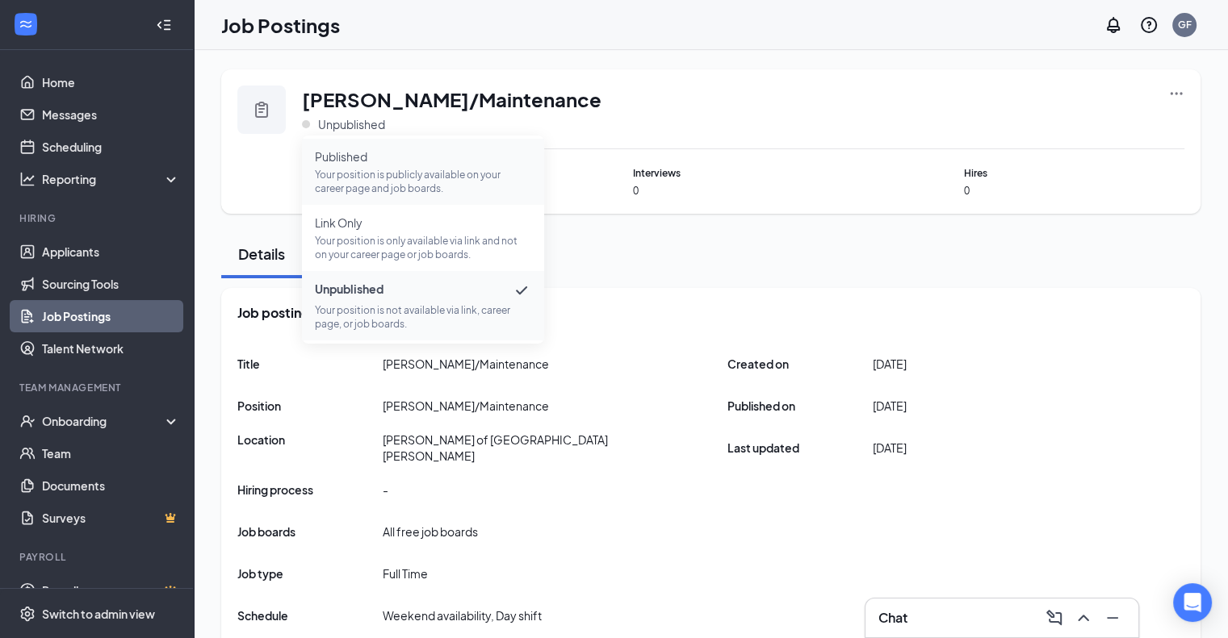
click at [365, 184] on p "Your position is publicly available on your career page and job boards." at bounding box center [423, 181] width 216 height 27
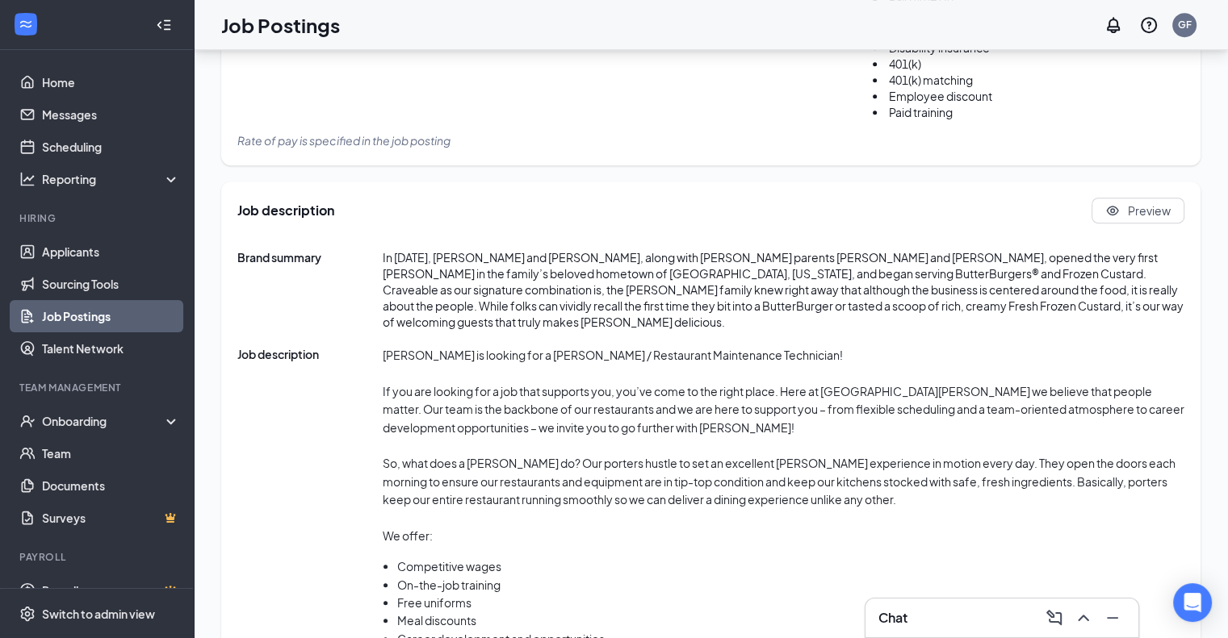
scroll to position [783, 0]
click at [91, 323] on link "Job Postings" at bounding box center [111, 316] width 138 height 32
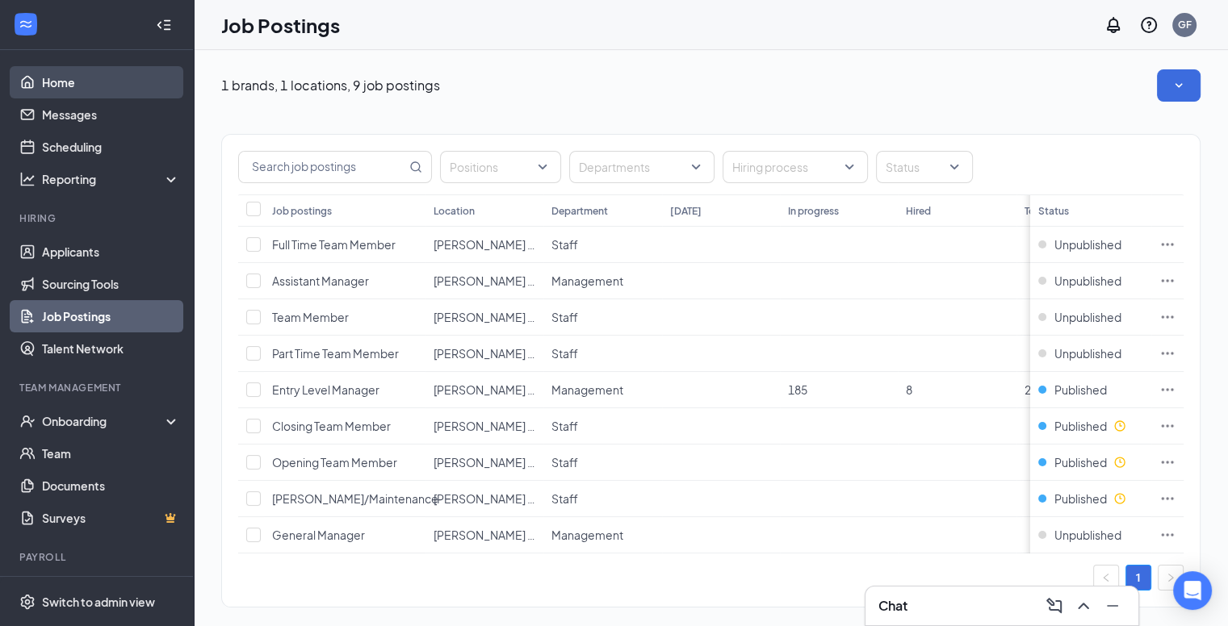
click at [77, 77] on link "Home" at bounding box center [111, 82] width 138 height 32
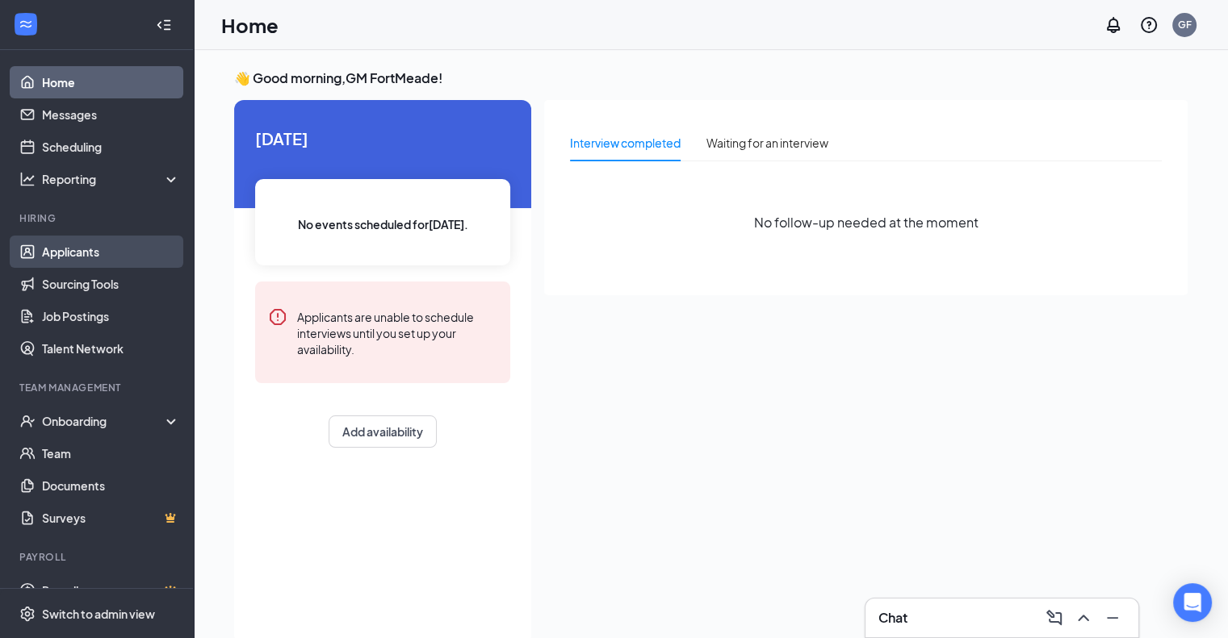
click at [86, 256] on link "Applicants" at bounding box center [111, 252] width 138 height 32
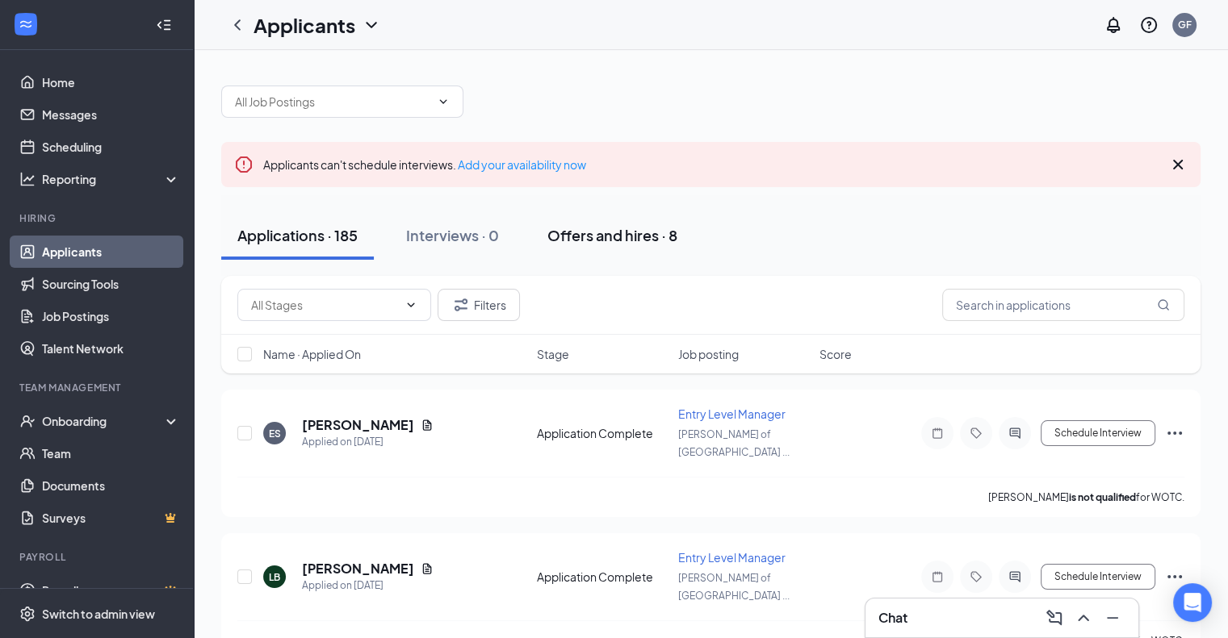
click at [596, 248] on button "Offers and hires · 8" at bounding box center [612, 235] width 162 height 48
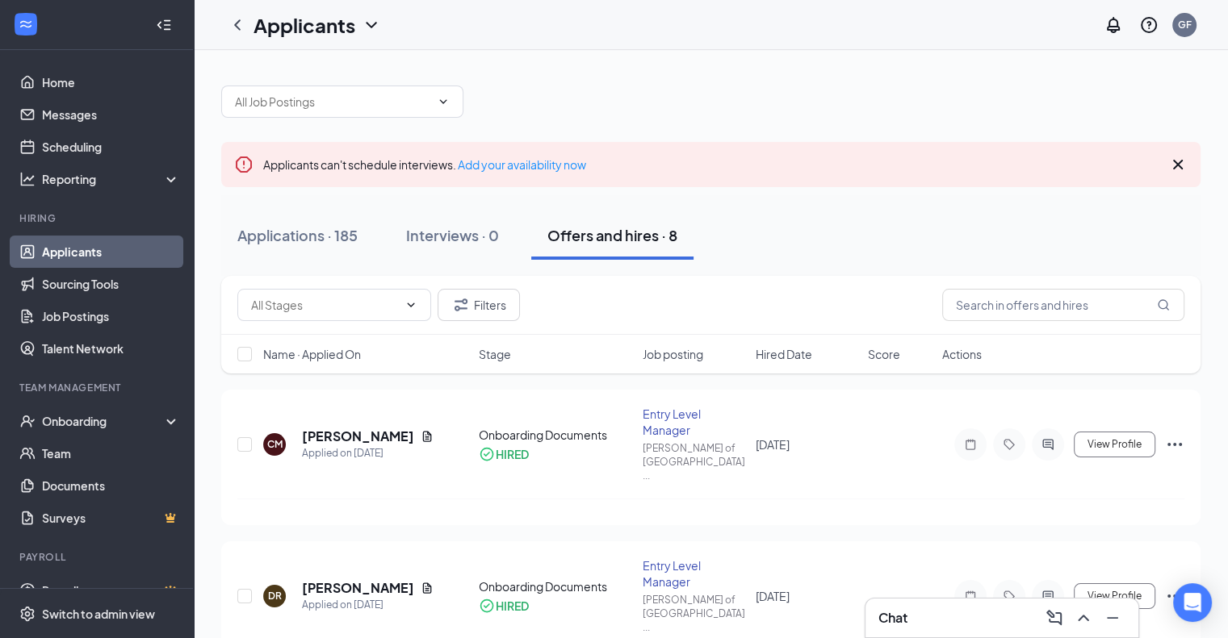
click at [105, 248] on link "Applicants" at bounding box center [111, 252] width 138 height 32
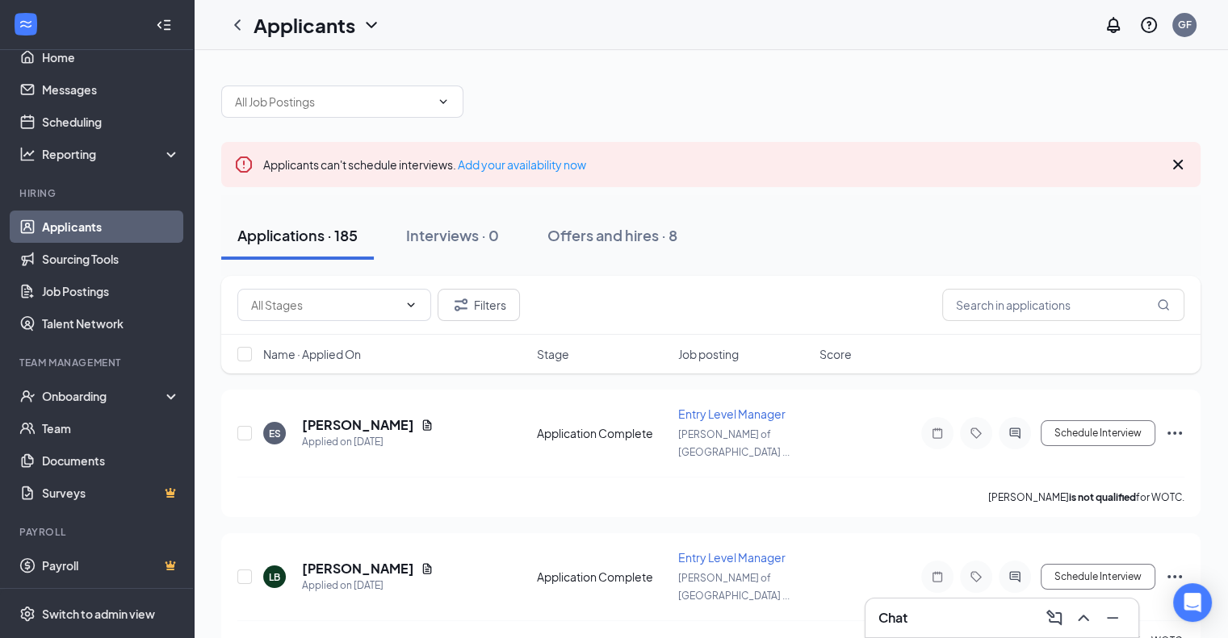
click at [53, 223] on link "Applicants" at bounding box center [111, 227] width 138 height 32
click at [72, 232] on link "Applicants" at bounding box center [111, 227] width 138 height 32
click at [71, 262] on link "Sourcing Tools" at bounding box center [111, 259] width 138 height 32
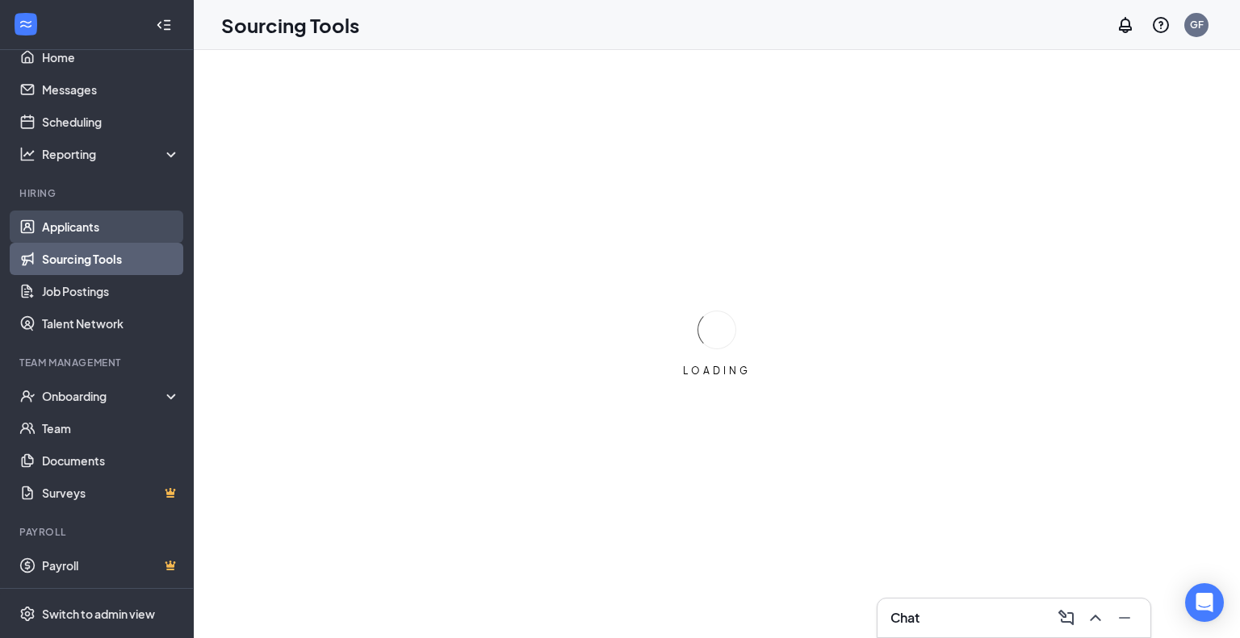
click at [68, 228] on link "Applicants" at bounding box center [111, 227] width 138 height 32
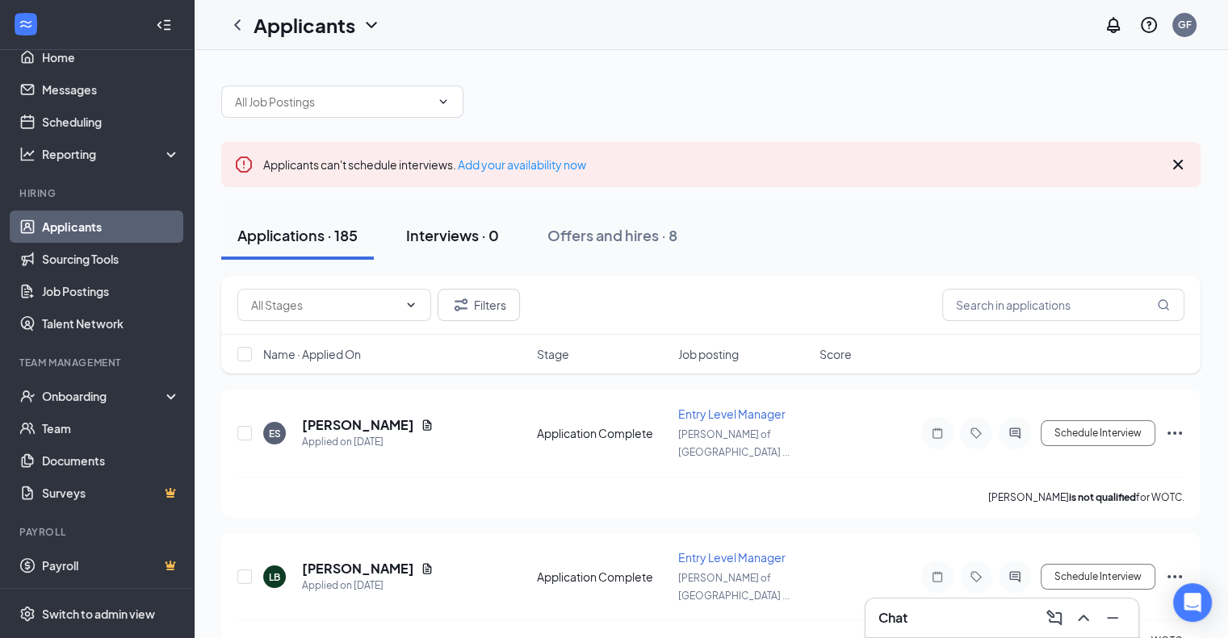
click at [442, 234] on div "Interviews · 0" at bounding box center [452, 235] width 93 height 20
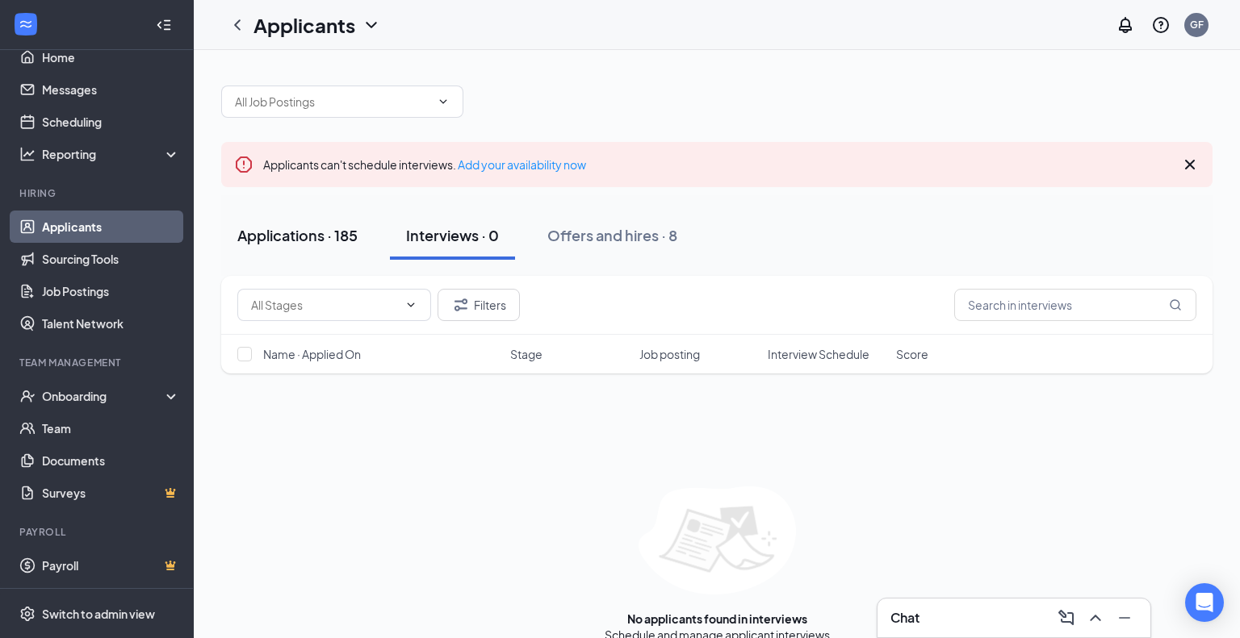
click at [303, 233] on div "Applications · 185" at bounding box center [297, 235] width 120 height 20
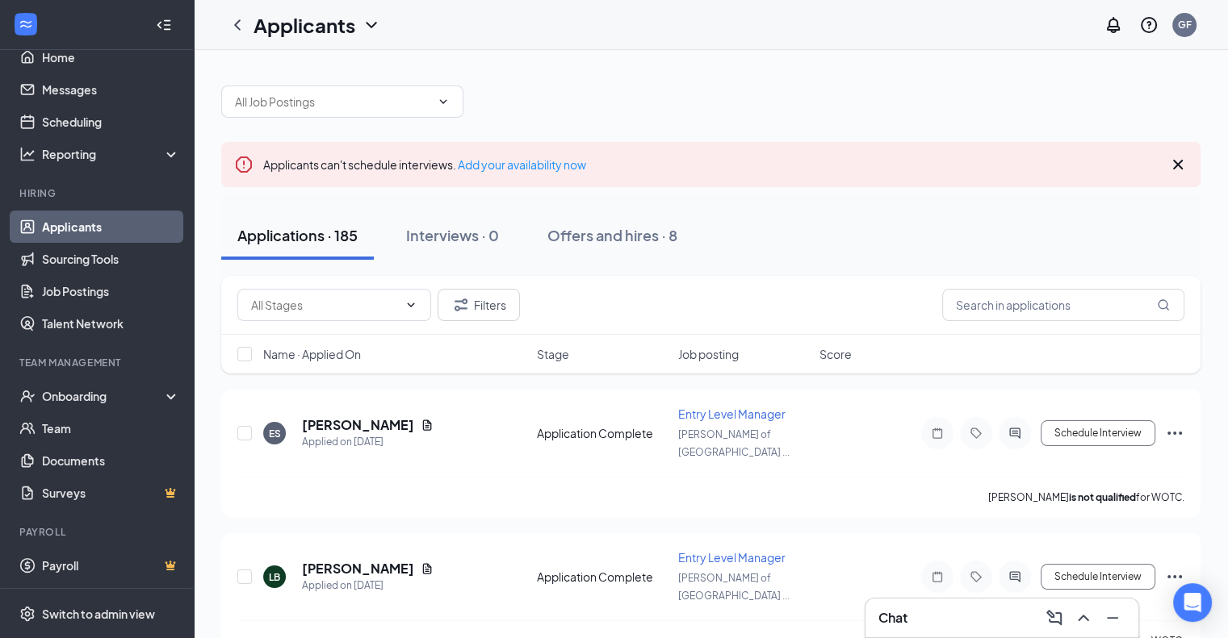
click at [65, 236] on link "Applicants" at bounding box center [111, 227] width 138 height 32
click at [713, 354] on span "Job posting" at bounding box center [708, 354] width 61 height 16
click at [69, 231] on link "Applicants" at bounding box center [111, 227] width 138 height 32
click at [69, 266] on link "Sourcing Tools" at bounding box center [111, 259] width 138 height 32
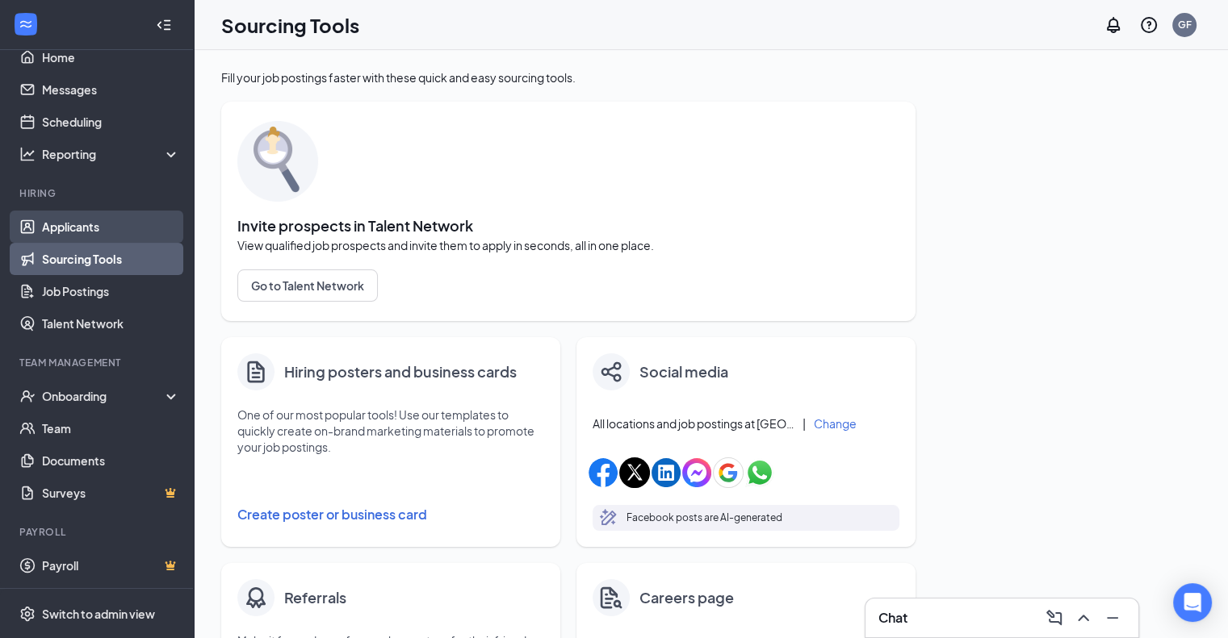
click at [61, 227] on link "Applicants" at bounding box center [111, 227] width 138 height 32
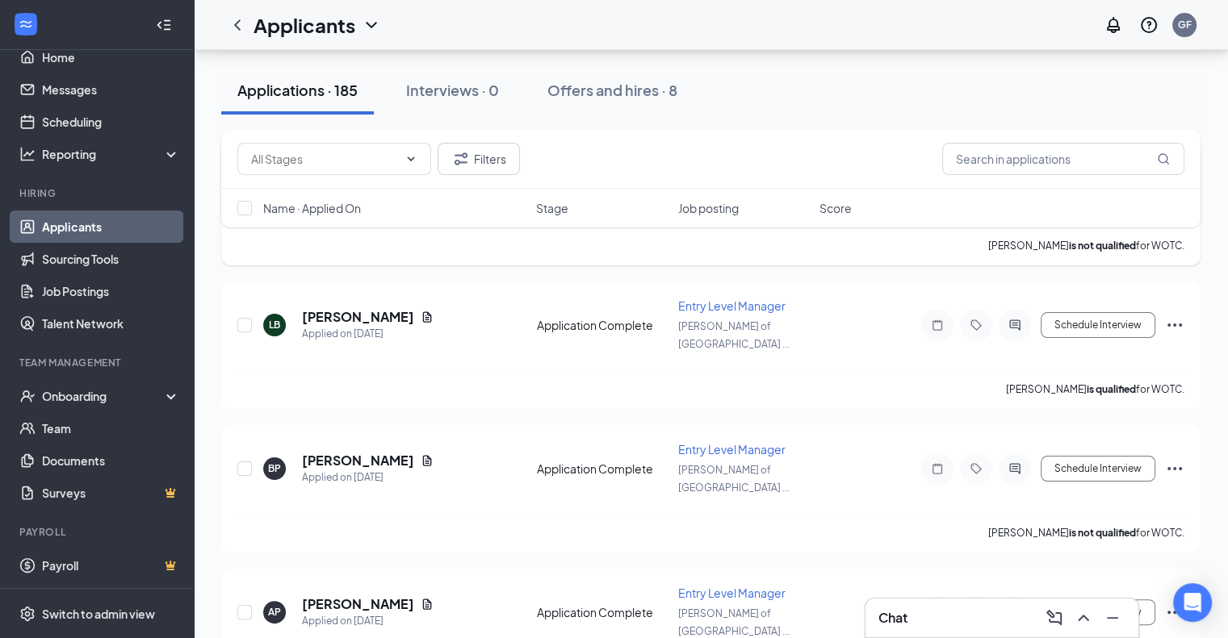
scroll to position [242, 0]
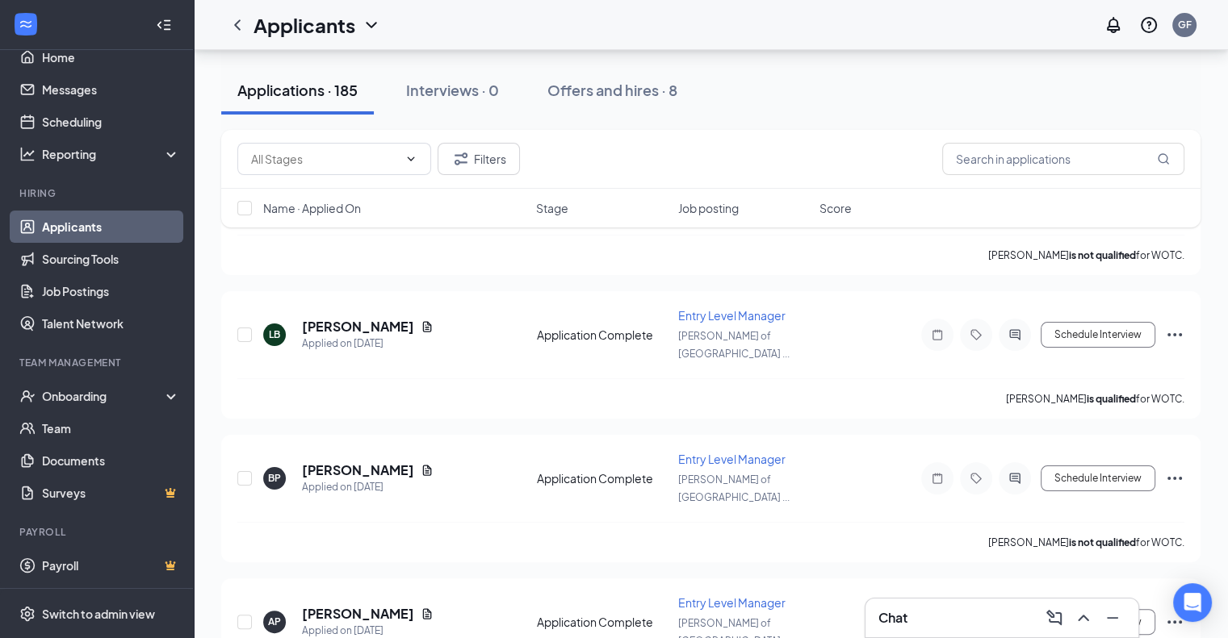
click at [338, 219] on div "Name · Applied On Stage Job posting Score" at bounding box center [710, 208] width 979 height 39
click at [320, 212] on span "Name · Applied On" at bounding box center [312, 208] width 98 height 16
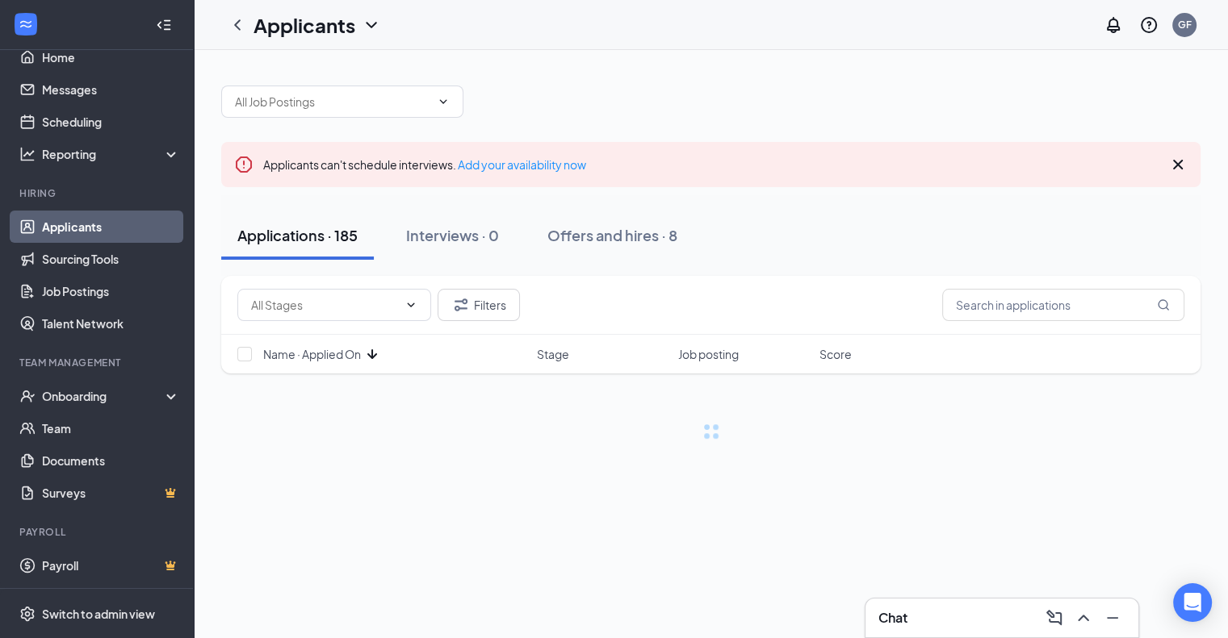
scroll to position [0, 0]
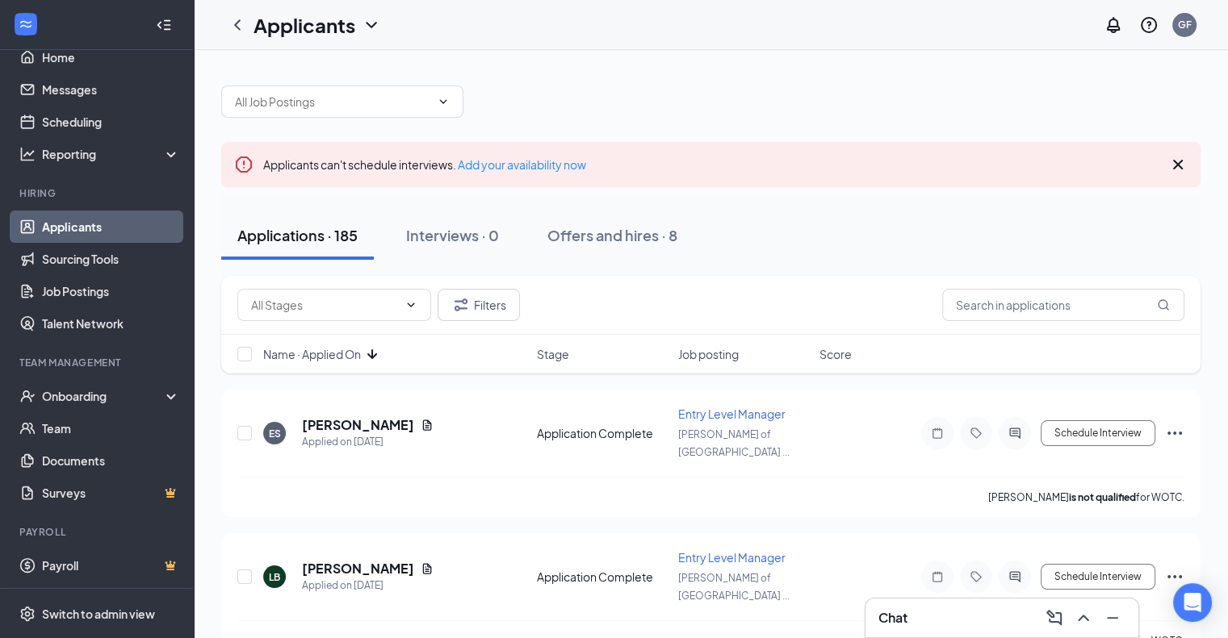
click at [358, 354] on span "Name · Applied On" at bounding box center [312, 354] width 98 height 16
click at [365, 363] on div "Name · Applied On Stage Job posting Score" at bounding box center [710, 354] width 979 height 39
click at [338, 350] on span "Name · Applied On" at bounding box center [312, 354] width 98 height 16
click at [420, 563] on icon "Document" at bounding box center [426, 569] width 13 height 13
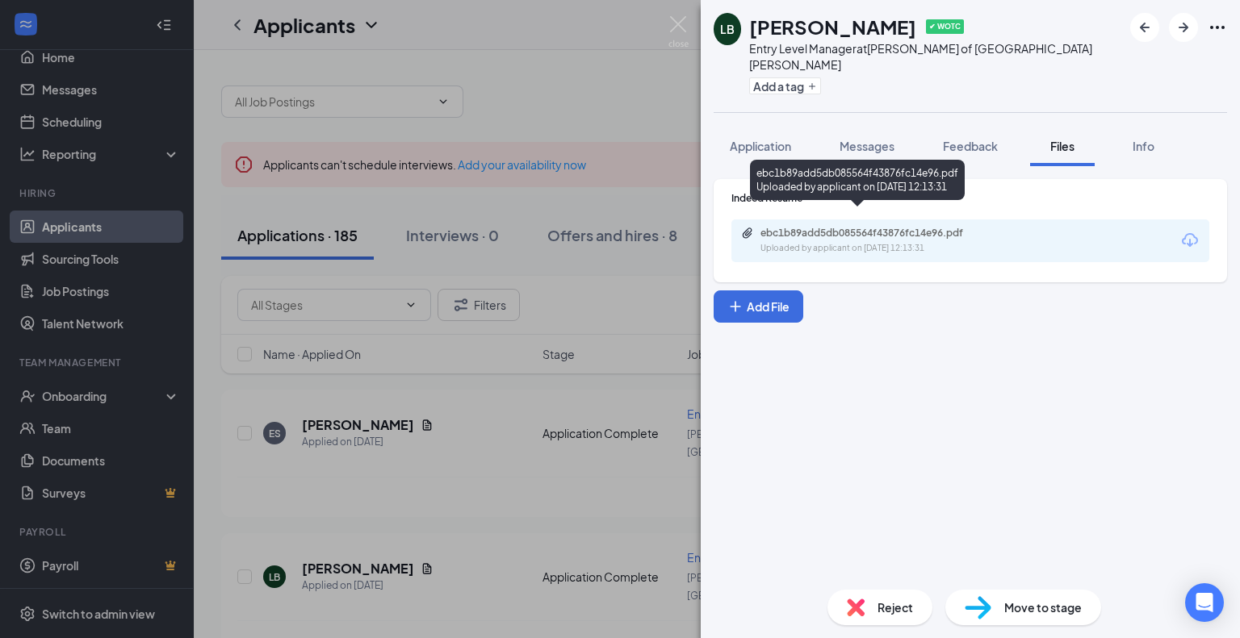
click at [830, 242] on div "Uploaded by applicant on [DATE] 12:13:31" at bounding box center [881, 248] width 242 height 13
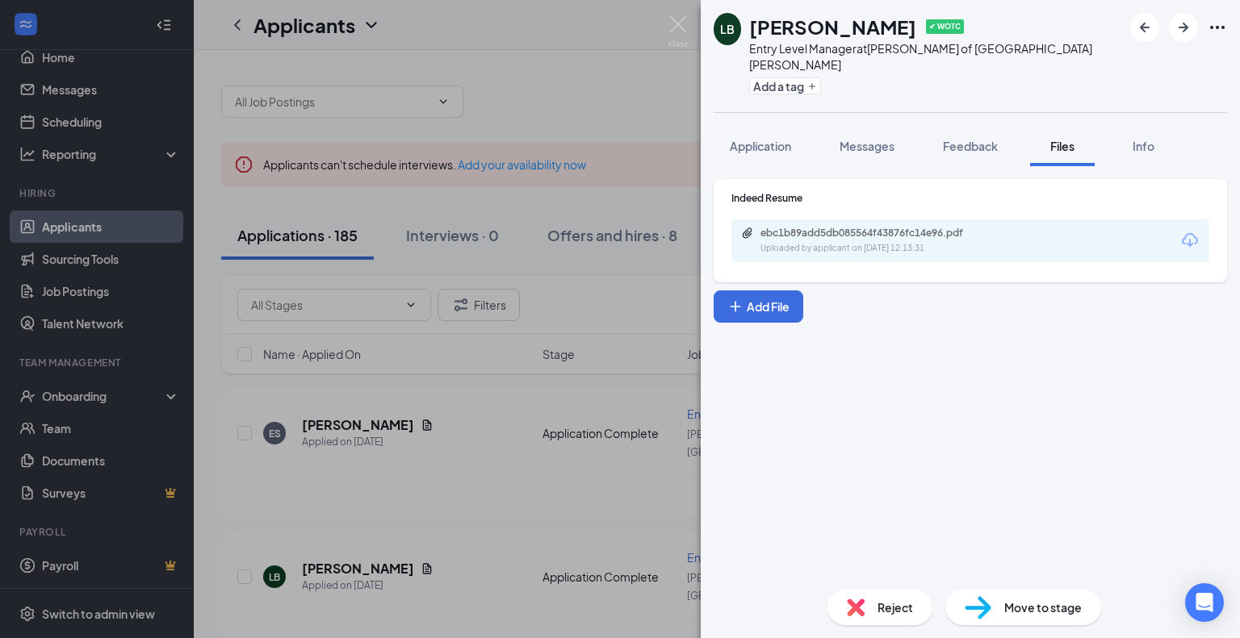
click at [444, 65] on div "LB [PERSON_NAME] ✔ WOTC Entry Level Manager at [PERSON_NAME] of [GEOGRAPHIC_DAT…" at bounding box center [620, 319] width 1240 height 638
